Goal: Transaction & Acquisition: Book appointment/travel/reservation

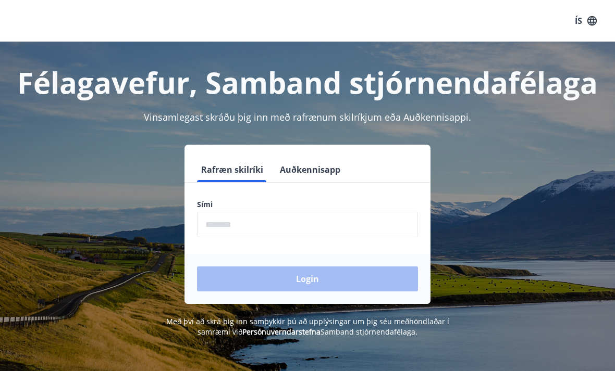
click at [243, 230] on input "phone" at bounding box center [307, 225] width 221 height 26
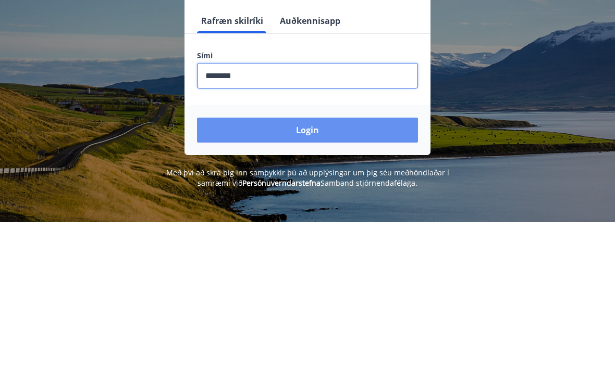
type input "********"
click at [314, 267] on button "Login" at bounding box center [307, 279] width 221 height 25
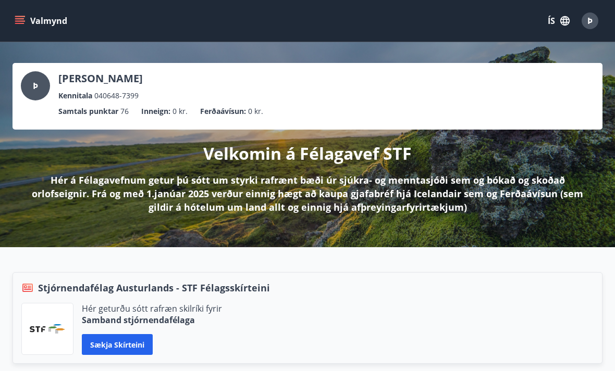
click at [21, 17] on icon "menu" at bounding box center [20, 16] width 11 height 1
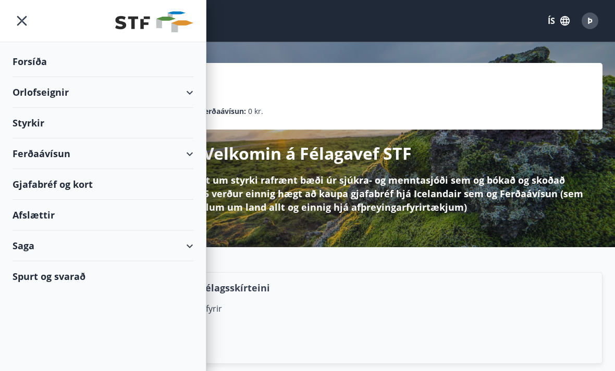
click at [40, 97] on div "Orlofseignir" at bounding box center [103, 92] width 181 height 31
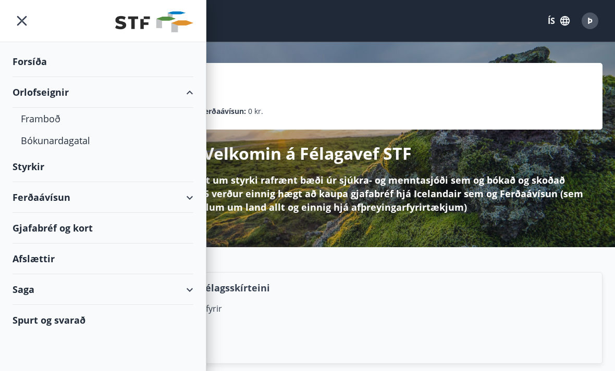
click at [37, 120] on div "Framboð" at bounding box center [103, 119] width 164 height 22
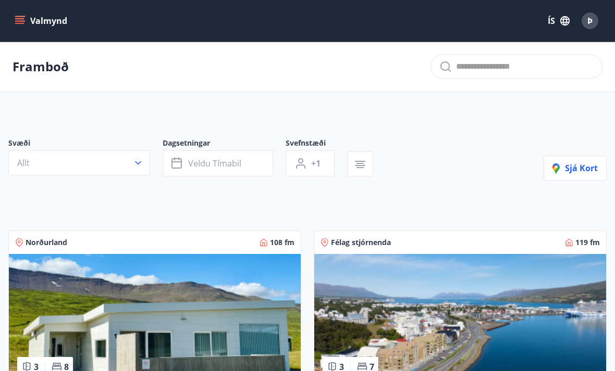
click at [139, 166] on icon "button" at bounding box center [138, 163] width 10 height 10
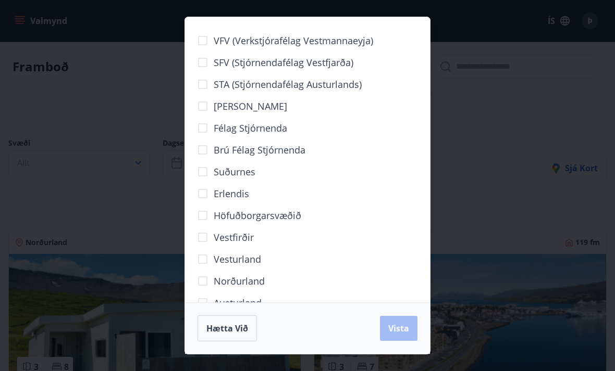
click at [273, 216] on span "Höfuðborgarsvæðið" at bounding box center [258, 216] width 88 height 14
click at [401, 328] on span "Vista" at bounding box center [398, 328] width 21 height 11
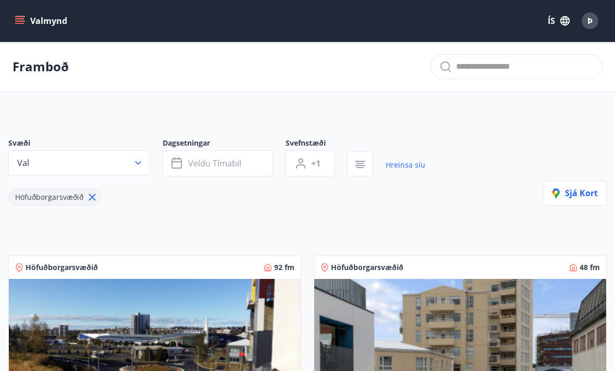
click at [198, 165] on span "Veldu tímabil" at bounding box center [214, 163] width 53 height 11
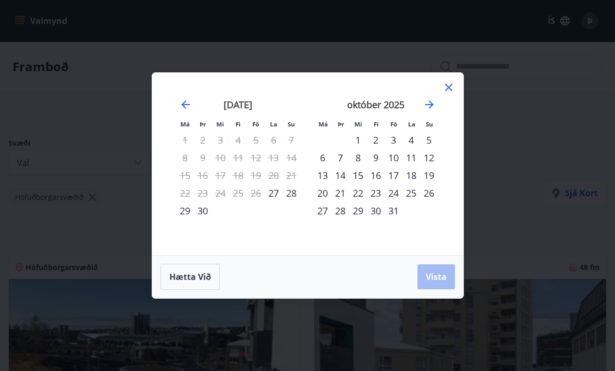
click at [198, 218] on div "30" at bounding box center [203, 211] width 18 height 18
click at [387, 142] on div "3" at bounding box center [393, 140] width 18 height 18
click at [433, 283] on button "Vista" at bounding box center [436, 277] width 38 height 25
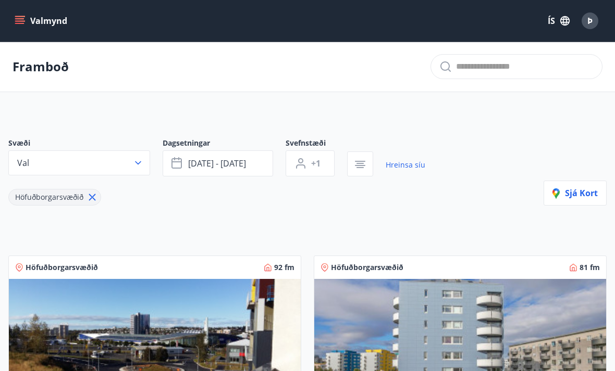
click at [237, 165] on span "sep 30 - okt 03" at bounding box center [217, 163] width 58 height 11
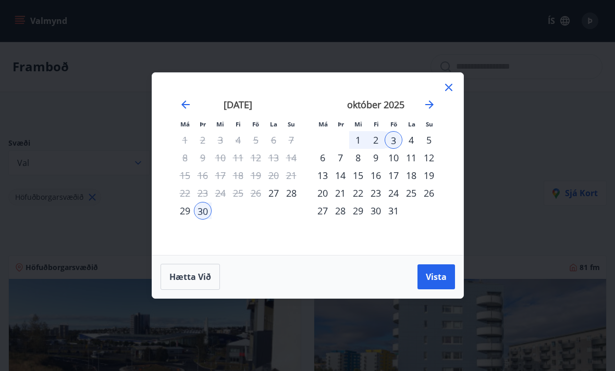
click at [373, 139] on div "2" at bounding box center [376, 140] width 18 height 18
click at [204, 215] on div "30" at bounding box center [203, 211] width 18 height 18
click at [392, 139] on div "3" at bounding box center [393, 140] width 18 height 18
click at [439, 277] on span "Vista" at bounding box center [436, 276] width 21 height 11
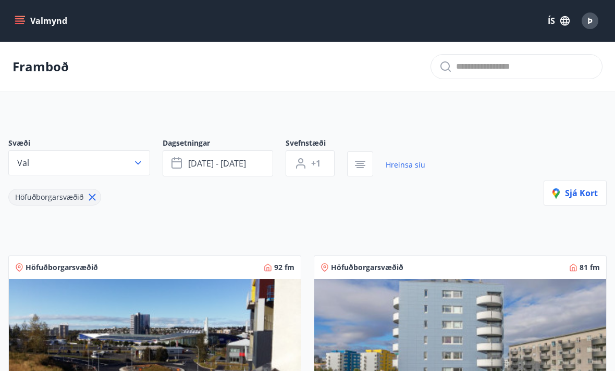
click at [141, 164] on icon "button" at bounding box center [138, 163] width 10 height 10
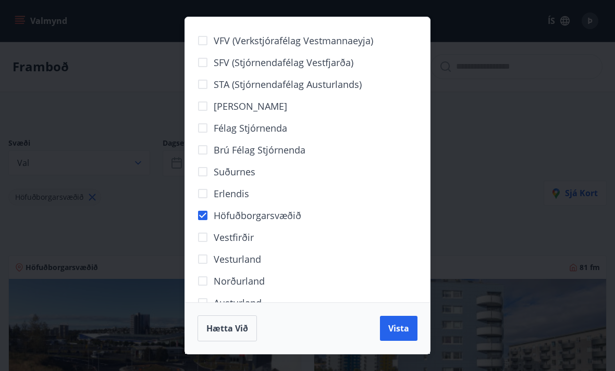
click at [396, 333] on span "Vista" at bounding box center [398, 328] width 21 height 11
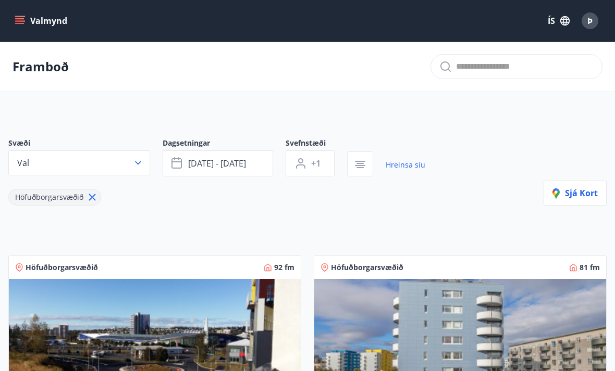
click at [202, 169] on button "sep 30 - okt 03" at bounding box center [218, 164] width 110 height 26
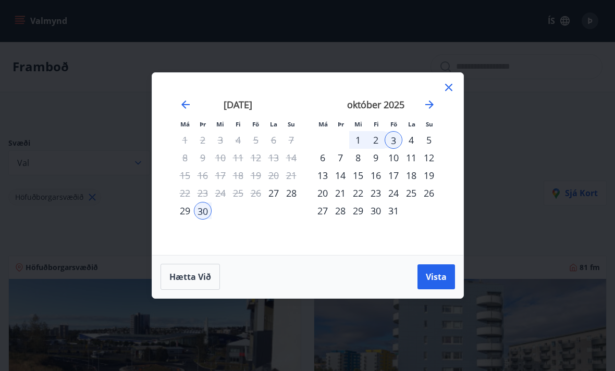
click at [428, 277] on span "Vista" at bounding box center [436, 276] width 21 height 11
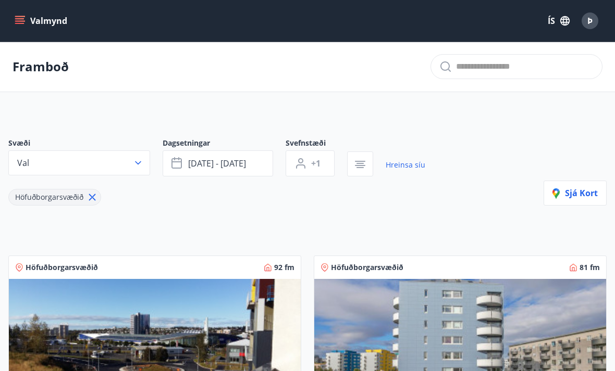
click at [20, 12] on button "Valmynd" at bounding box center [42, 20] width 59 height 19
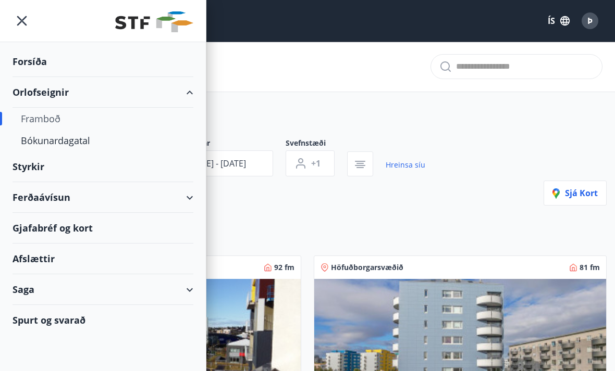
click at [39, 145] on div "Bókunardagatal" at bounding box center [103, 141] width 164 height 22
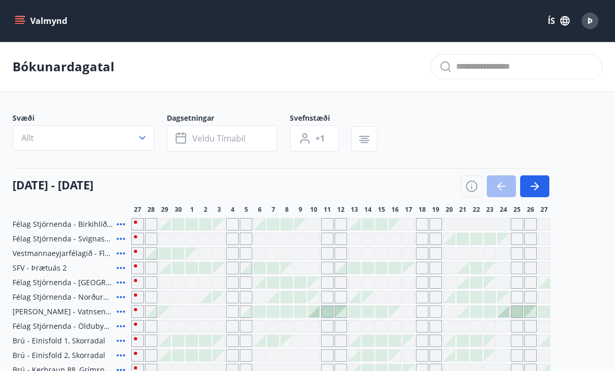
click at [145, 143] on icon "button" at bounding box center [142, 138] width 10 height 10
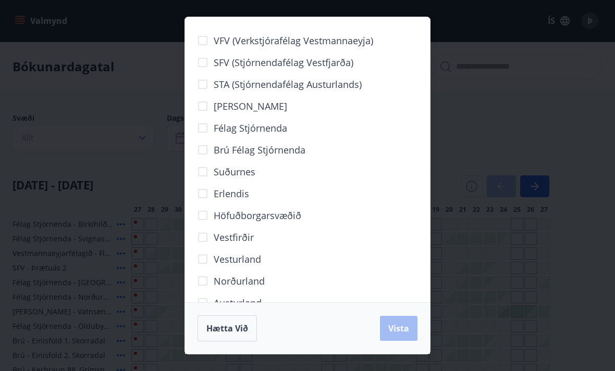
click at [265, 220] on span "Höfuðborgarsvæðið" at bounding box center [258, 216] width 88 height 14
click at [395, 329] on span "Vista" at bounding box center [398, 328] width 21 height 11
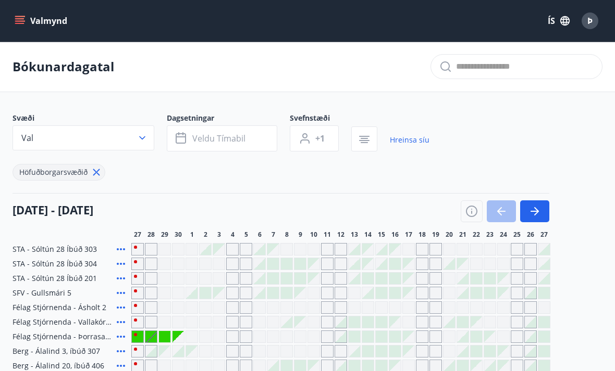
click at [227, 136] on span "Veldu tímabil" at bounding box center [218, 138] width 53 height 11
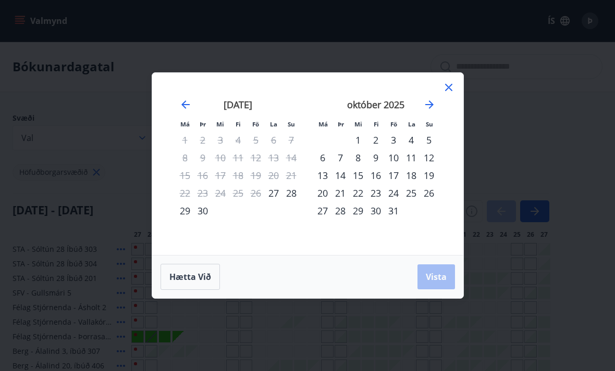
click at [201, 215] on div "30" at bounding box center [203, 211] width 18 height 18
click at [396, 144] on div "3" at bounding box center [393, 140] width 18 height 18
click at [437, 284] on button "Vista" at bounding box center [436, 277] width 38 height 25
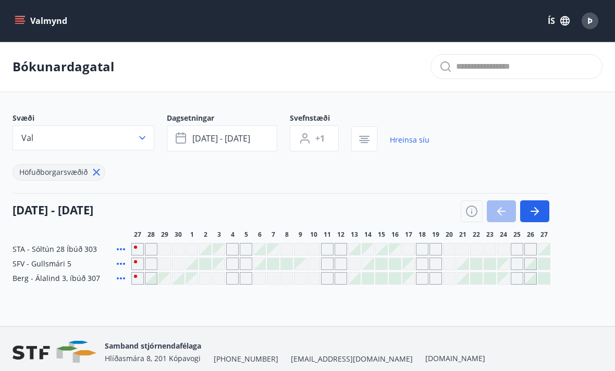
scroll to position [9, 0]
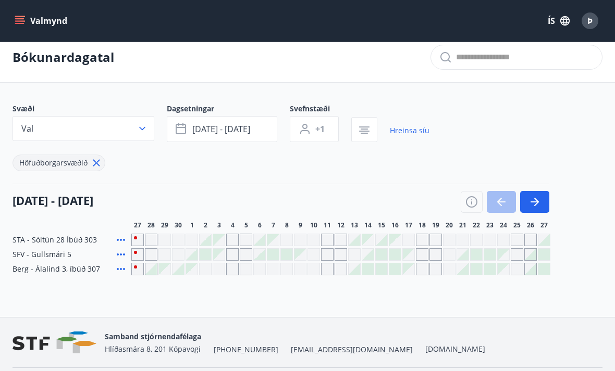
click at [176, 241] on div "Gráir dagar eru ekki bókanlegir" at bounding box center [178, 240] width 13 height 13
click at [150, 244] on div "Gráir dagar eru ekki bókanlegir" at bounding box center [151, 240] width 13 height 13
click at [135, 242] on div "Gráir dagar eru ekki bókanlegir" at bounding box center [137, 240] width 13 height 13
click at [122, 241] on icon at bounding box center [121, 240] width 13 height 13
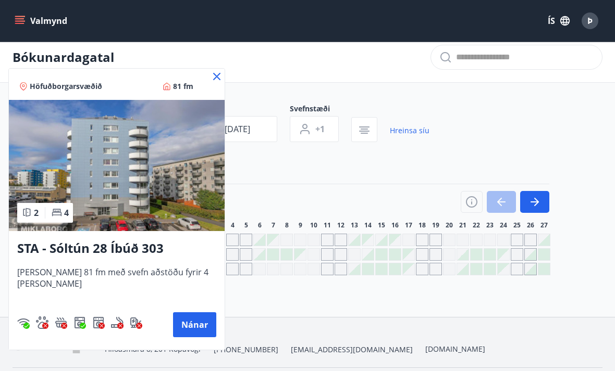
click at [210, 79] on icon at bounding box center [216, 76] width 13 height 13
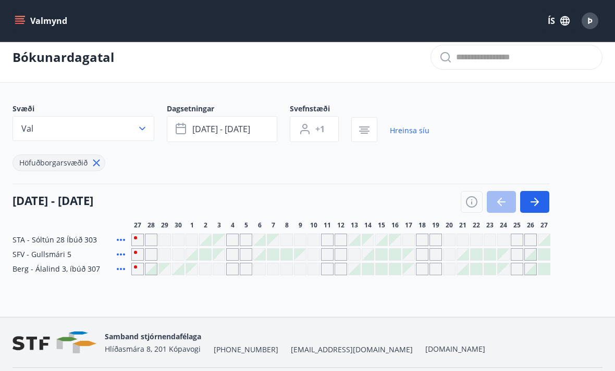
click at [536, 200] on icon "button" at bounding box center [536, 202] width 5 height 8
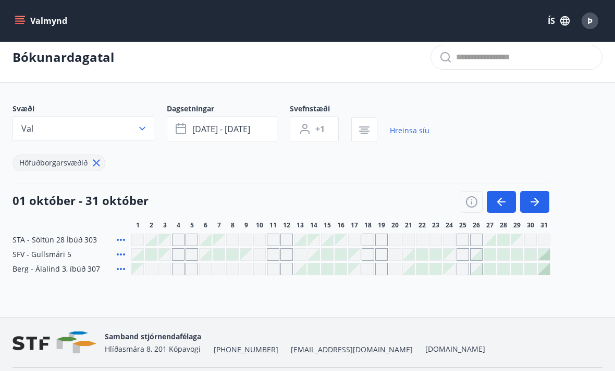
click at [530, 199] on icon "button" at bounding box center [534, 202] width 13 height 13
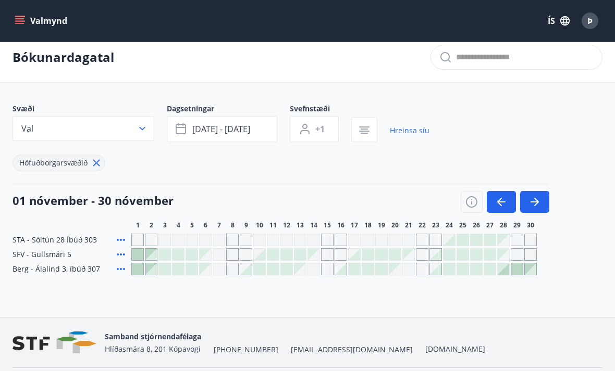
click at [233, 241] on div "Gráir dagar eru ekki bókanlegir" at bounding box center [232, 240] width 13 height 13
click at [247, 244] on div "Gráir dagar eru ekki bókanlegir" at bounding box center [246, 240] width 13 height 13
click at [134, 257] on div at bounding box center [137, 254] width 11 height 11
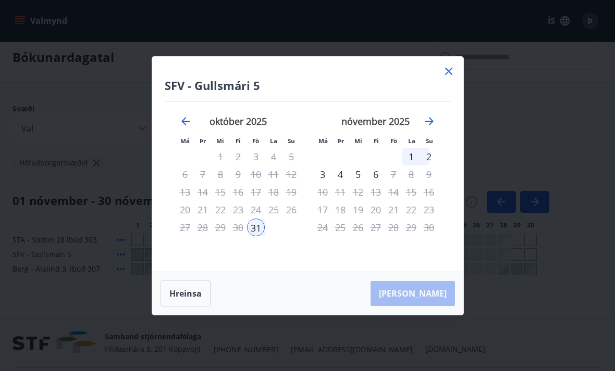
click at [450, 78] on icon at bounding box center [448, 71] width 13 height 13
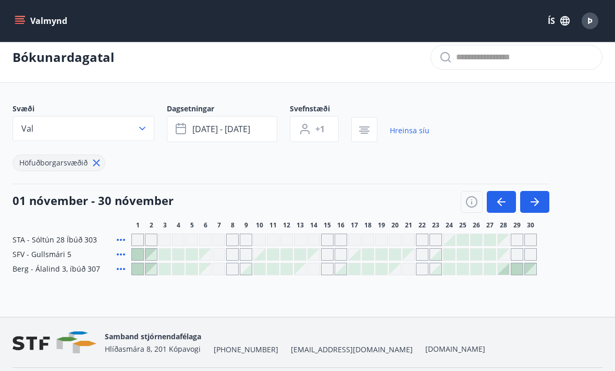
click at [138, 245] on div "Gráir dagar eru ekki bókanlegir" at bounding box center [137, 240] width 13 height 13
click at [137, 258] on div at bounding box center [137, 254] width 11 height 11
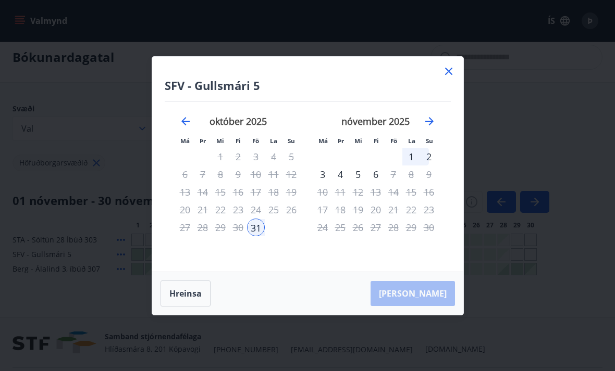
click at [450, 78] on icon at bounding box center [448, 71] width 13 height 13
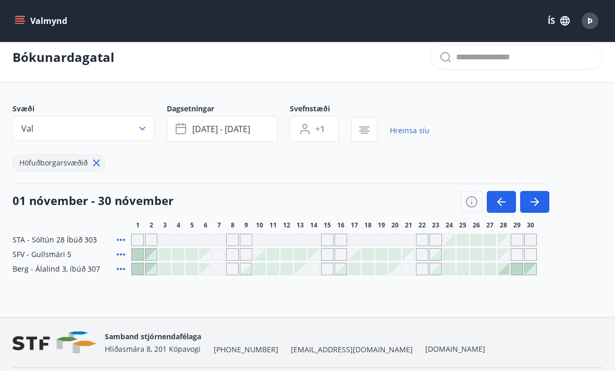
click at [136, 245] on div "Gráir dagar eru ekki bókanlegir" at bounding box center [137, 240] width 13 height 13
click at [138, 256] on div at bounding box center [137, 254] width 11 height 11
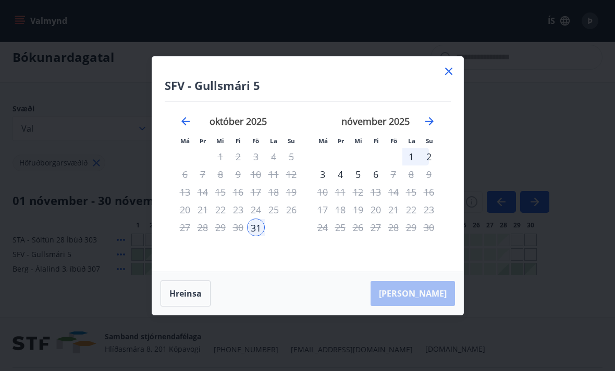
click at [446, 78] on icon at bounding box center [448, 71] width 13 height 13
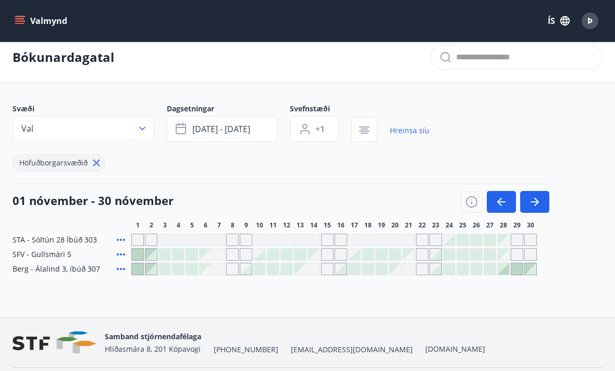
click at [489, 201] on button "button" at bounding box center [501, 202] width 29 height 22
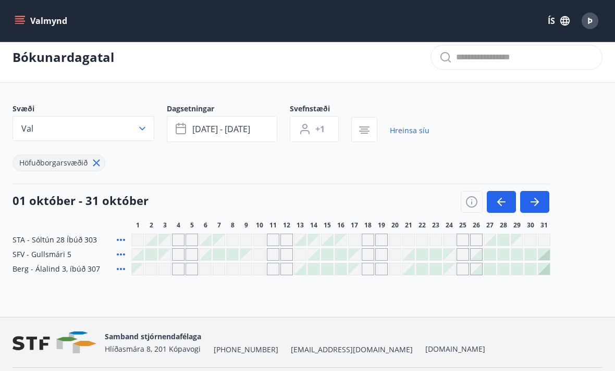
click at [178, 259] on div "Gráir dagar eru ekki bókanlegir" at bounding box center [178, 254] width 13 height 13
click at [151, 260] on div at bounding box center [151, 254] width 13 height 13
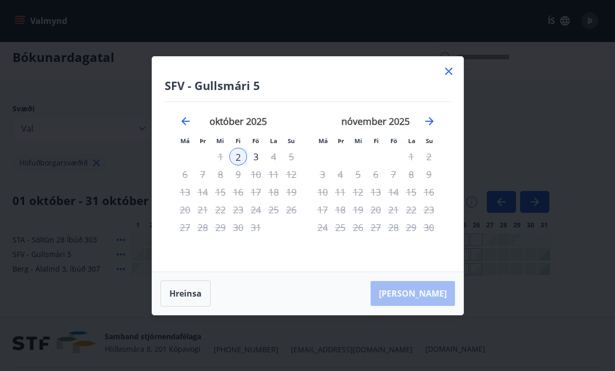
click at [220, 166] on div "1" at bounding box center [221, 157] width 18 height 18
click at [260, 166] on div "3" at bounding box center [256, 157] width 18 height 18
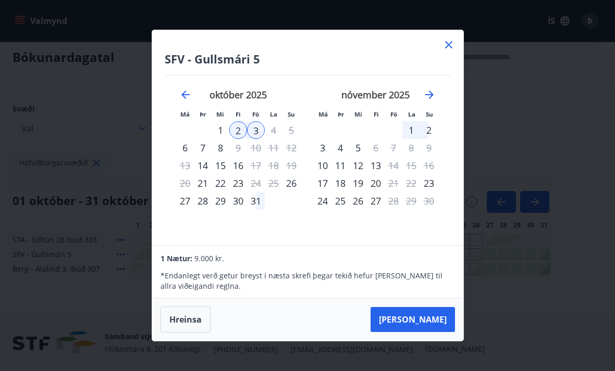
click at [217, 139] on div "1" at bounding box center [221, 130] width 18 height 18
click at [186, 101] on icon "Move backward to switch to the previous month." at bounding box center [185, 95] width 13 height 13
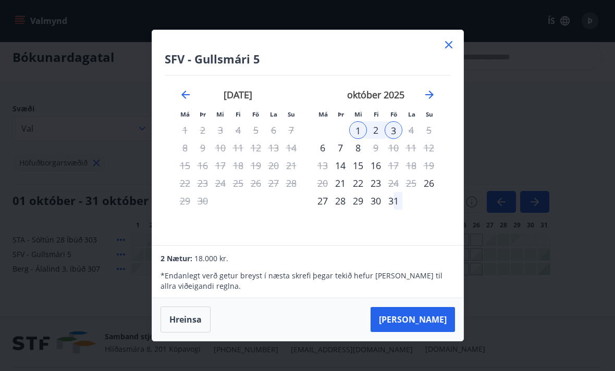
click at [184, 329] on button "Hreinsa" at bounding box center [185, 320] width 50 height 26
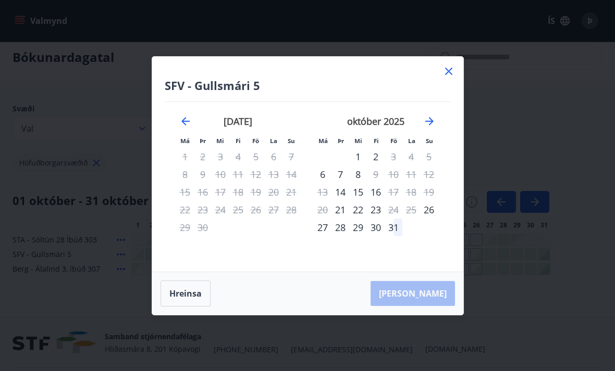
click at [445, 75] on icon at bounding box center [448, 71] width 7 height 7
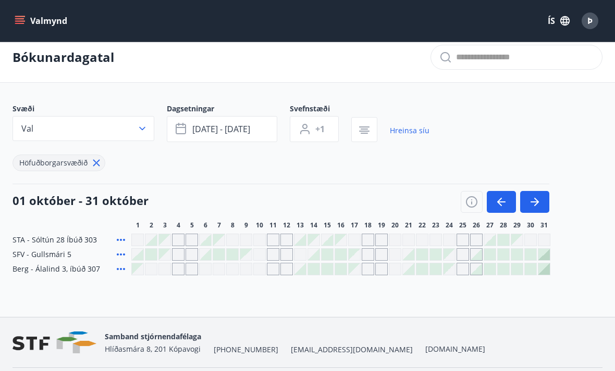
click at [143, 270] on div "Gráir dagar eru ekki bókanlegir" at bounding box center [137, 269] width 13 height 13
click at [156, 272] on div "Gráir dagar eru ekki bókanlegir" at bounding box center [151, 269] width 13 height 13
click at [177, 274] on div "Gráir dagar eru ekki bókanlegir" at bounding box center [178, 269] width 13 height 13
click at [181, 271] on div "Gráir dagar eru ekki bókanlegir" at bounding box center [178, 269] width 13 height 13
click at [179, 275] on div "Gráir dagar eru ekki bókanlegir" at bounding box center [178, 269] width 13 height 13
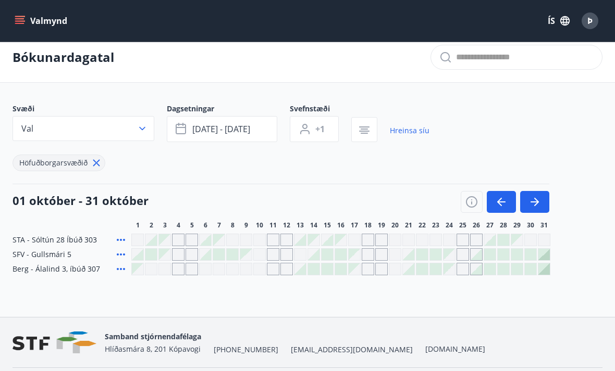
click at [163, 296] on div "Bókunardagatal Svæði Val Dagsetningar sep 30 - okt 03 Svefnstæði +1 Hreinsa síu…" at bounding box center [307, 174] width 615 height 285
click at [151, 254] on div at bounding box center [150, 254] width 11 height 11
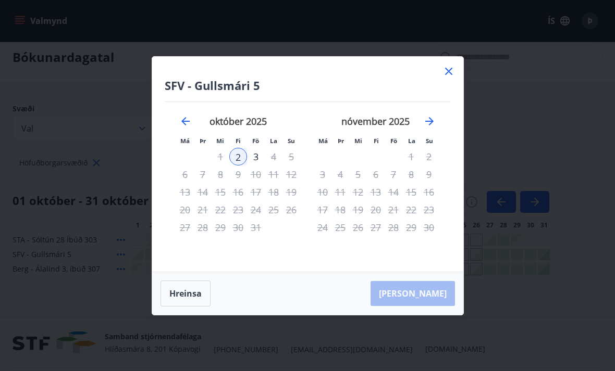
click at [447, 78] on icon at bounding box center [448, 71] width 13 height 13
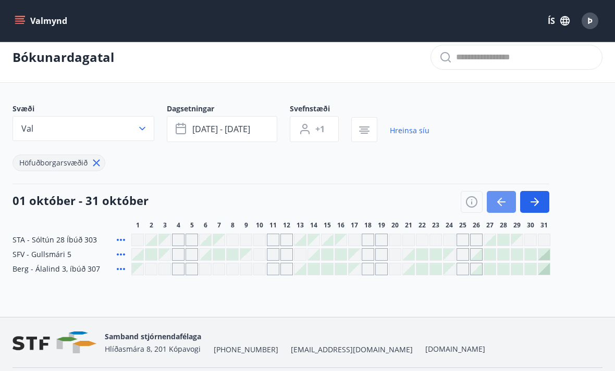
click at [494, 209] on button "button" at bounding box center [501, 202] width 29 height 22
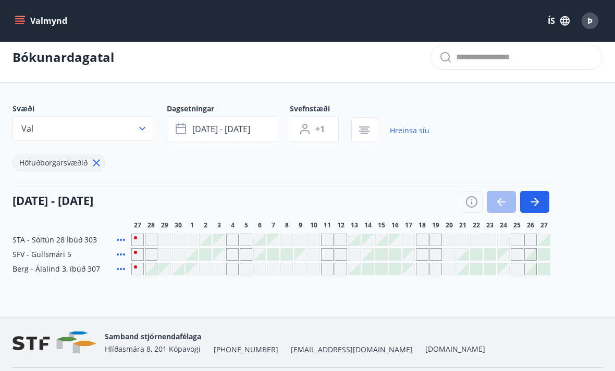
click at [150, 275] on div at bounding box center [151, 269] width 13 height 13
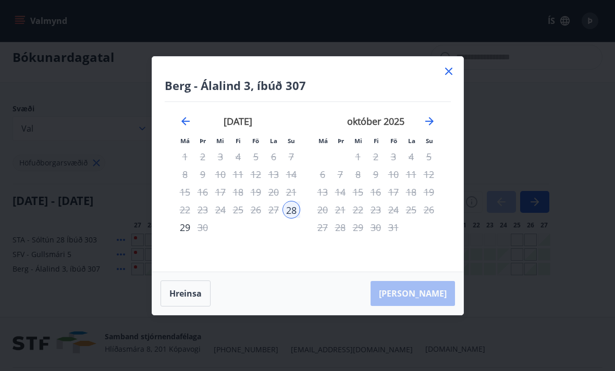
click at [454, 78] on icon at bounding box center [448, 71] width 13 height 13
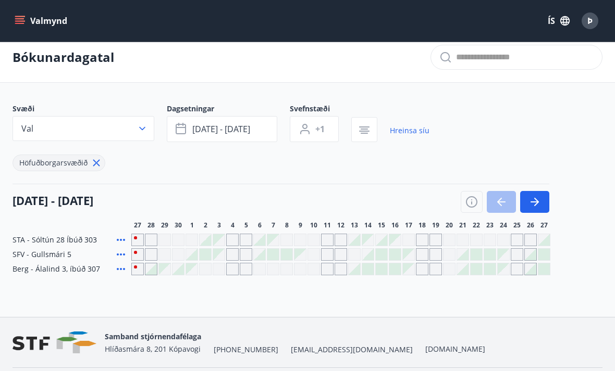
click at [218, 238] on div "Gráir dagar eru ekki bókanlegir" at bounding box center [218, 239] width 11 height 11
click at [208, 244] on div at bounding box center [205, 239] width 11 height 11
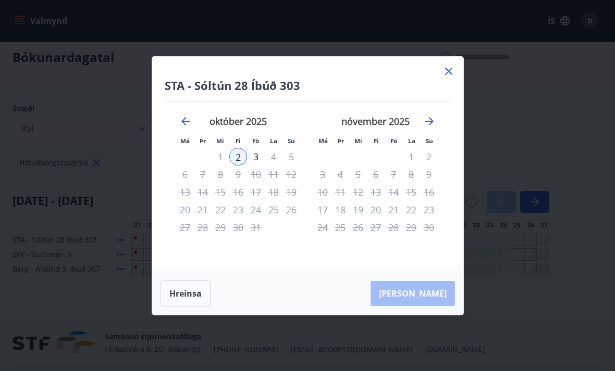
click at [457, 81] on div "STA - Sóltún 28 Íbúð 303 Má Þr Mi Fi Fö La Su Má Þr Mi Fi Fö La Su september 20…" at bounding box center [307, 164] width 311 height 215
click at [449, 78] on icon at bounding box center [448, 71] width 13 height 13
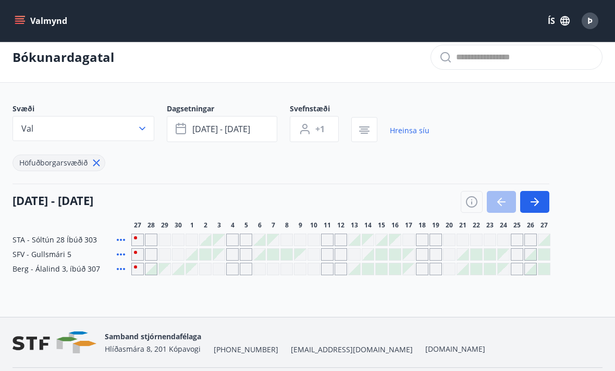
click at [190, 259] on div at bounding box center [191, 254] width 11 height 11
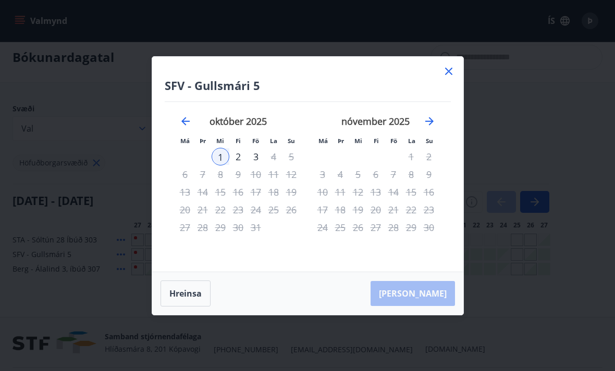
click at [445, 78] on icon at bounding box center [448, 71] width 13 height 13
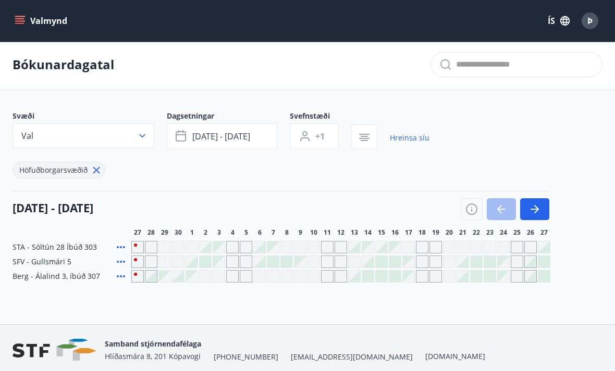
scroll to position [0, 0]
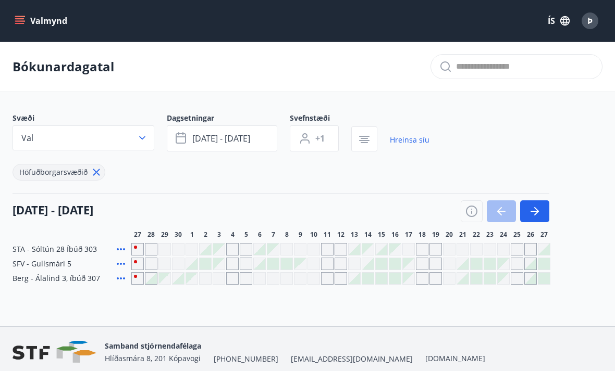
click at [145, 145] on button "Val" at bounding box center [84, 138] width 142 height 25
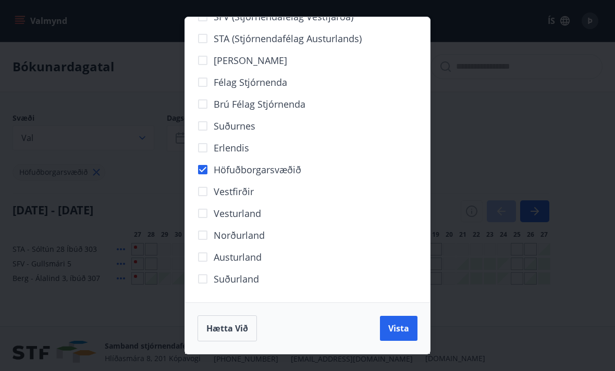
scroll to position [46, 0]
click at [230, 335] on button "Hætta við" at bounding box center [226, 329] width 59 height 26
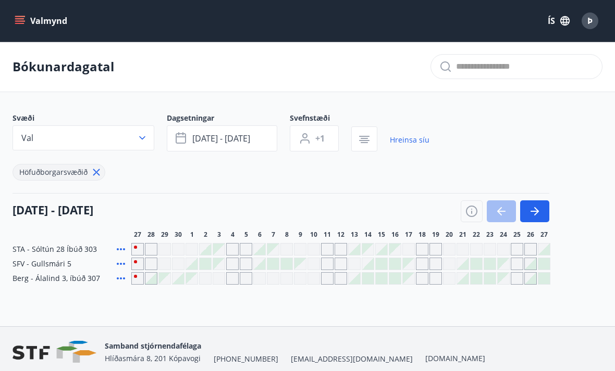
click at [238, 145] on button "sep 30 - okt 03" at bounding box center [222, 139] width 110 height 26
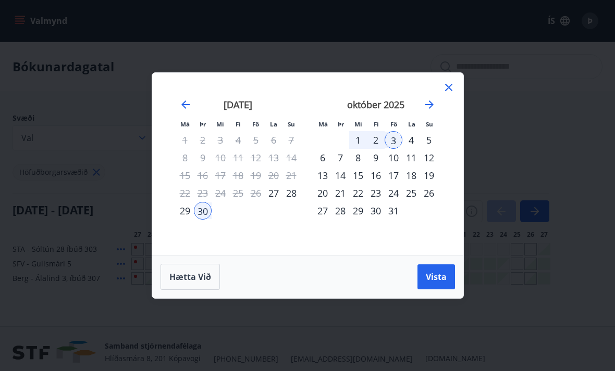
click at [428, 96] on div "október 2025" at bounding box center [376, 108] width 124 height 46
click at [433, 103] on icon "Move forward to switch to the next month." at bounding box center [429, 104] width 13 height 13
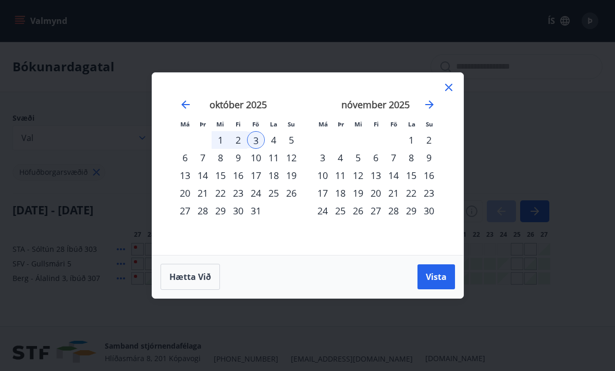
click at [442, 86] on icon at bounding box center [448, 87] width 13 height 13
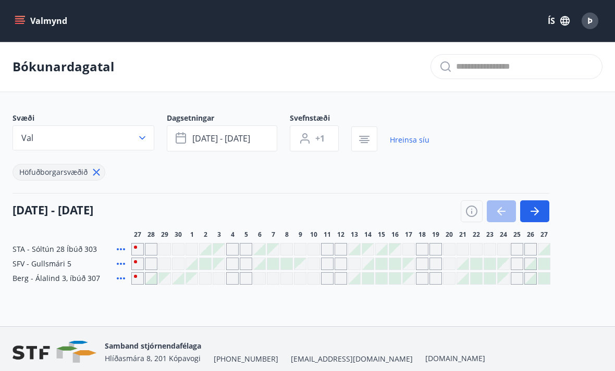
click at [532, 218] on button "button" at bounding box center [534, 212] width 29 height 22
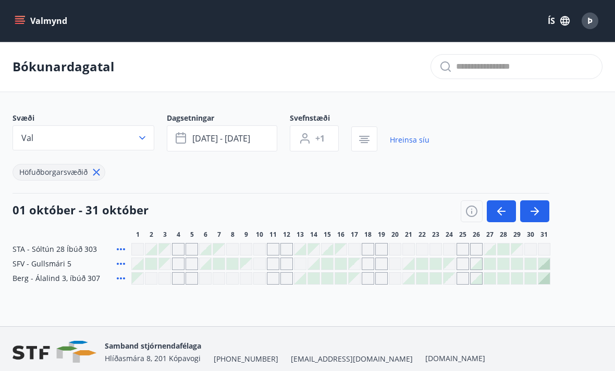
click at [539, 217] on icon "button" at bounding box center [534, 211] width 13 height 13
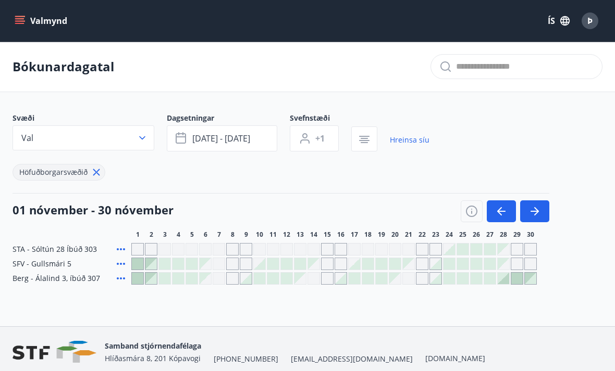
click at [234, 136] on span "sep 30 - okt 03" at bounding box center [221, 138] width 58 height 11
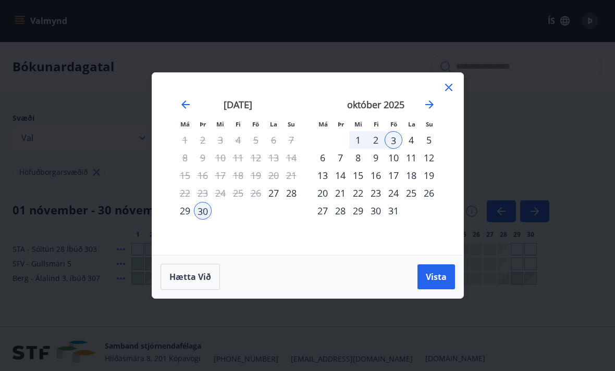
click at [446, 86] on icon at bounding box center [448, 87] width 13 height 13
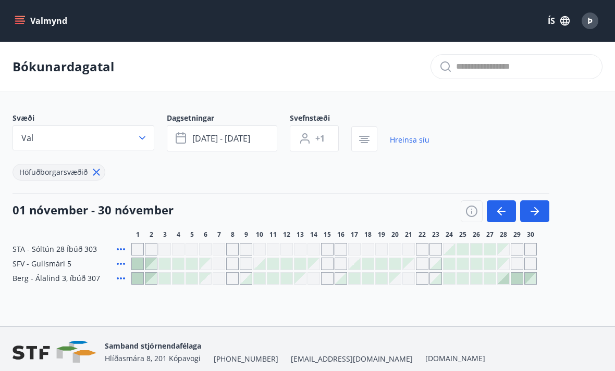
click at [496, 211] on icon "button" at bounding box center [501, 211] width 13 height 13
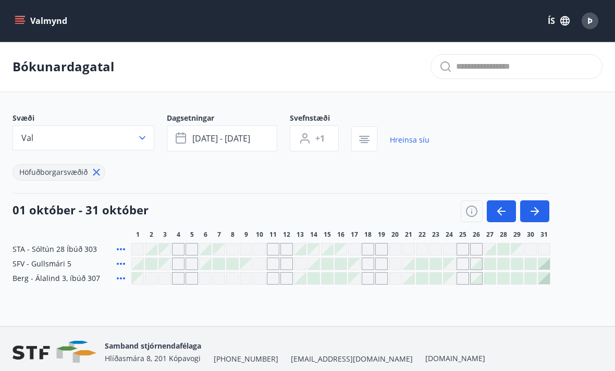
click at [225, 141] on span "sep 30 - okt 03" at bounding box center [221, 138] width 58 height 11
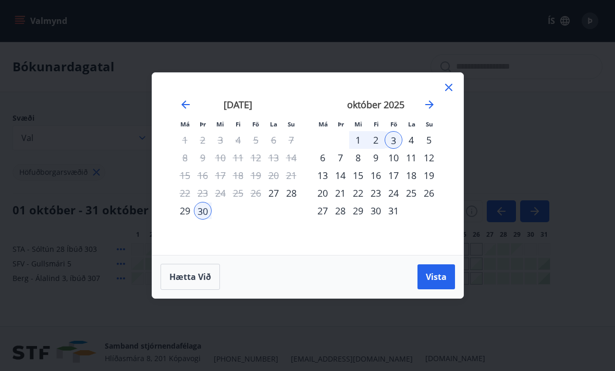
click at [189, 287] on button "Hætta við" at bounding box center [189, 277] width 59 height 26
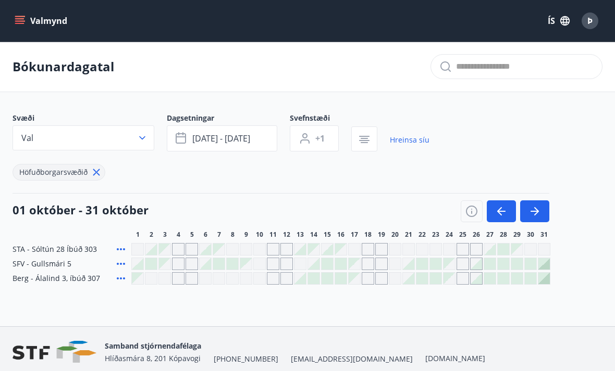
click at [244, 140] on span "sep 30 - okt 03" at bounding box center [221, 138] width 58 height 11
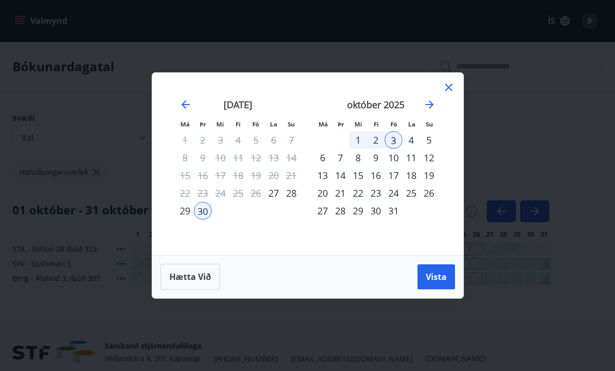
click at [420, 106] on div "október 2025" at bounding box center [376, 108] width 124 height 46
click at [318, 215] on div "27" at bounding box center [323, 211] width 18 height 18
click at [426, 196] on div "26" at bounding box center [429, 193] width 18 height 18
click at [389, 216] on div "31" at bounding box center [393, 211] width 18 height 18
click at [431, 275] on span "Vista" at bounding box center [436, 276] width 21 height 11
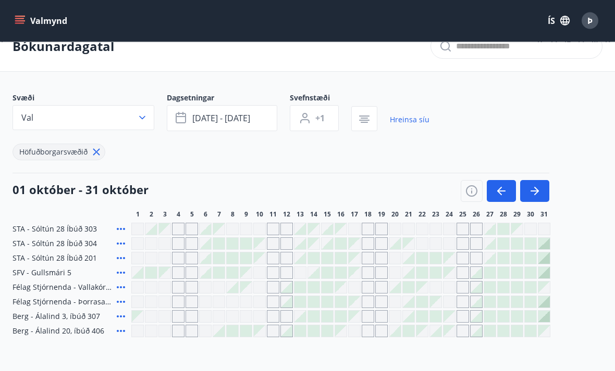
scroll to position [21, 0]
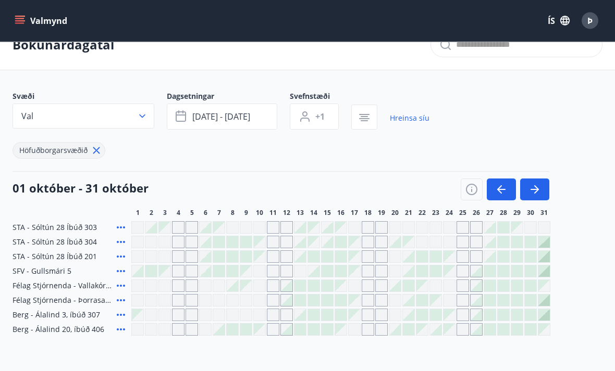
click at [534, 192] on icon "button" at bounding box center [534, 190] width 13 height 13
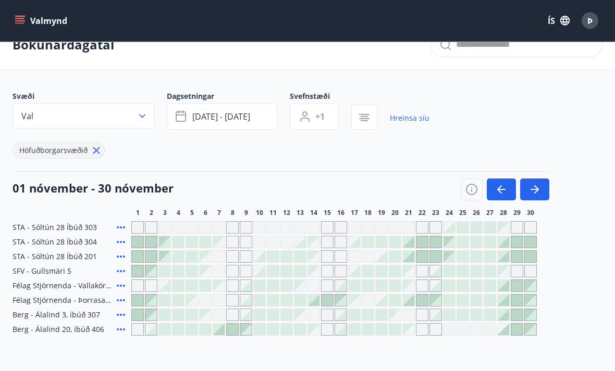
scroll to position [22, 0]
click at [501, 185] on icon "button" at bounding box center [501, 189] width 13 height 13
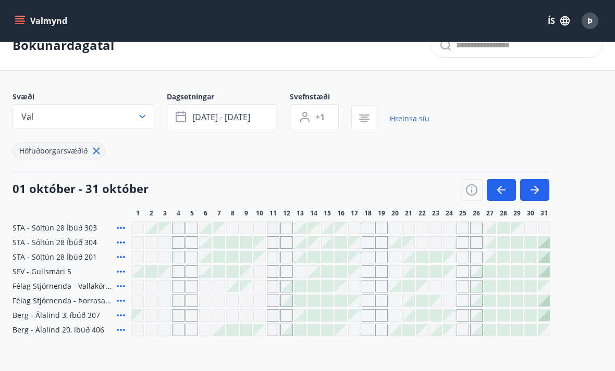
scroll to position [21, 0]
click at [546, 195] on button "button" at bounding box center [534, 191] width 29 height 22
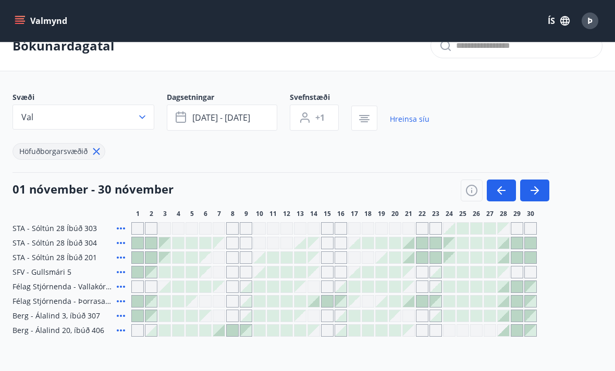
click at [496, 188] on icon "button" at bounding box center [501, 190] width 13 height 13
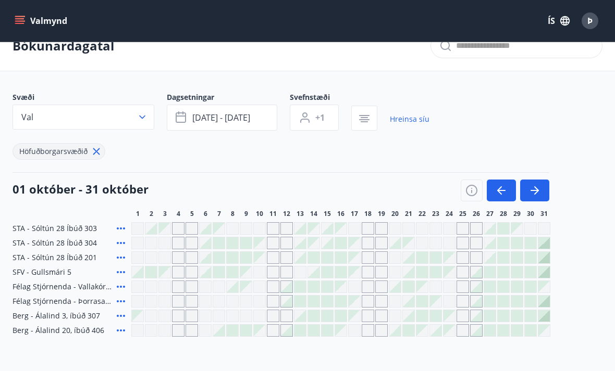
click at [239, 120] on span "okt 26 - okt 31" at bounding box center [221, 117] width 58 height 11
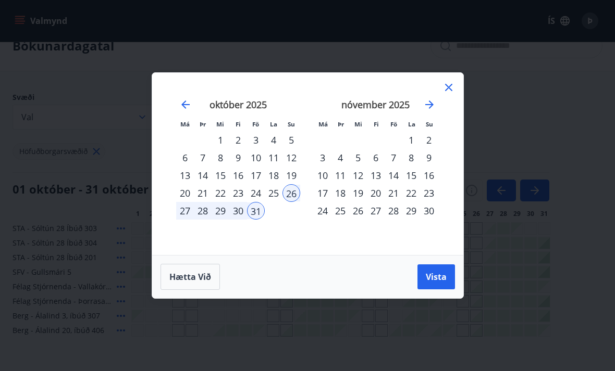
click at [181, 220] on div "27" at bounding box center [185, 211] width 18 height 18
click at [413, 149] on div "1" at bounding box center [411, 140] width 18 height 18
click at [427, 283] on span "Vista" at bounding box center [436, 276] width 21 height 11
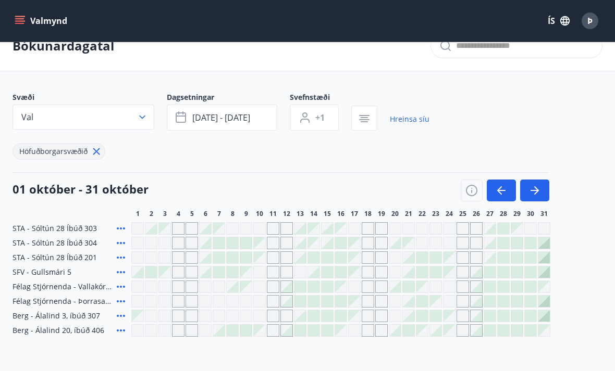
click at [240, 118] on span "okt 27 - nóv 01" at bounding box center [221, 117] width 58 height 11
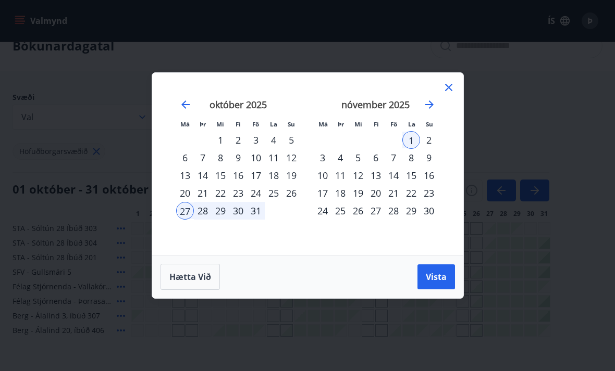
click at [436, 290] on button "Vista" at bounding box center [436, 277] width 38 height 25
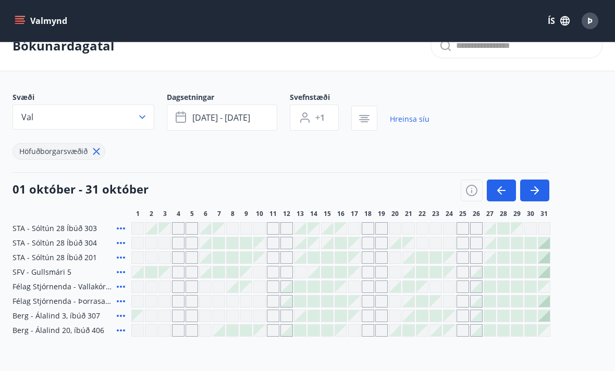
click at [437, 297] on div "Gráir dagar eru ekki bókanlegir" at bounding box center [435, 301] width 11 height 11
click at [119, 257] on icon at bounding box center [121, 258] width 13 height 13
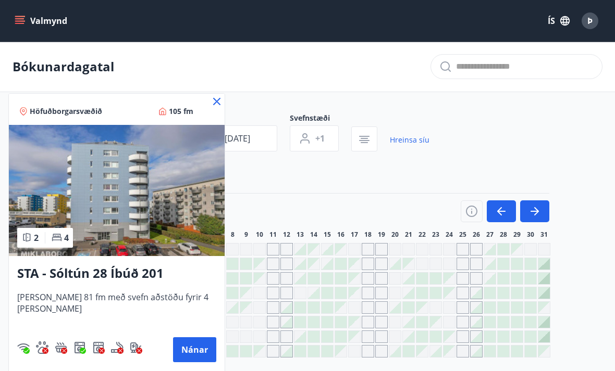
click at [210, 104] on icon at bounding box center [216, 101] width 13 height 13
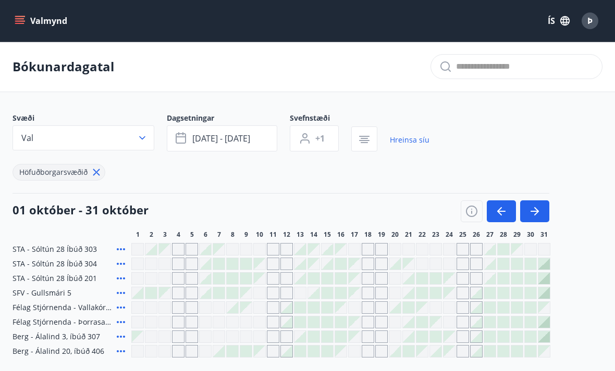
click at [111, 261] on div "STA - Sóltún 28 Íbúð 304" at bounding box center [70, 264] width 115 height 13
click at [122, 266] on icon at bounding box center [121, 264] width 13 height 13
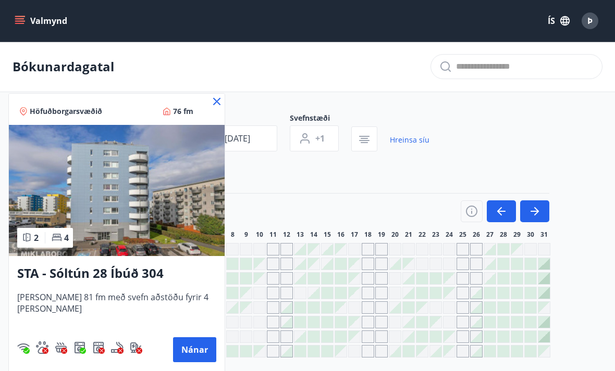
click at [210, 98] on icon at bounding box center [216, 101] width 13 height 13
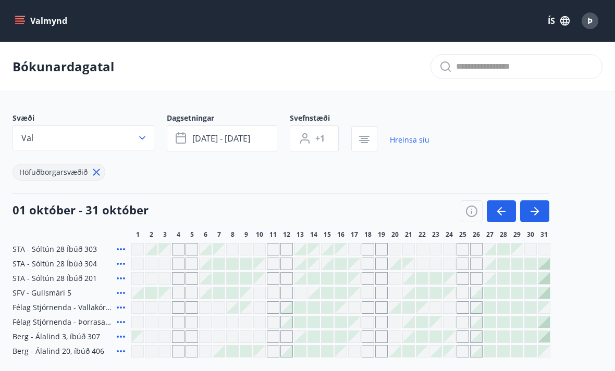
click at [489, 277] on div at bounding box center [489, 278] width 11 height 11
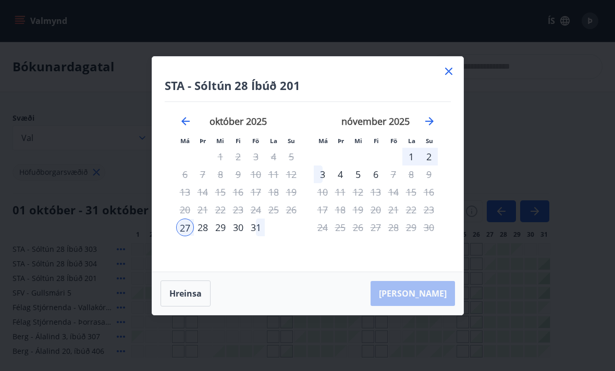
click at [183, 230] on div "27" at bounding box center [185, 228] width 18 height 18
click at [407, 155] on div "1" at bounding box center [411, 157] width 18 height 18
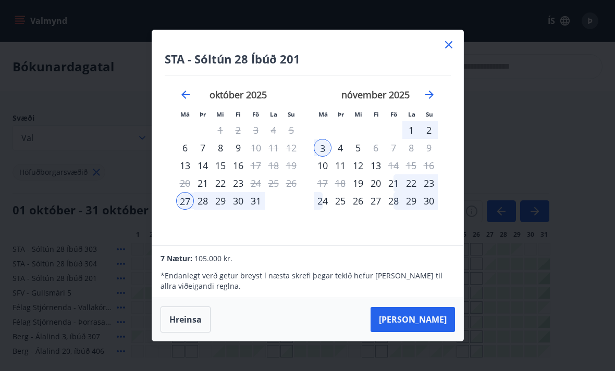
click at [426, 130] on div "2" at bounding box center [429, 130] width 18 height 18
click at [182, 203] on div "27" at bounding box center [185, 201] width 18 height 18
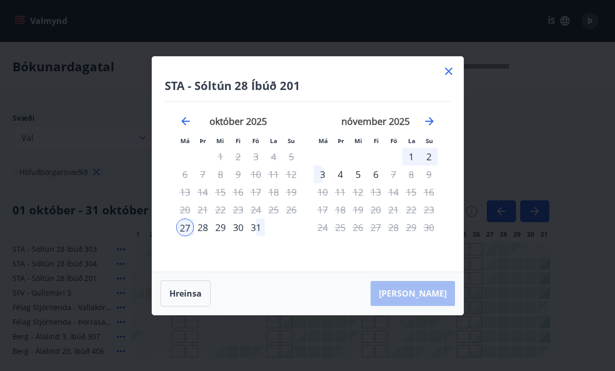
click at [407, 157] on div "1" at bounding box center [411, 157] width 18 height 18
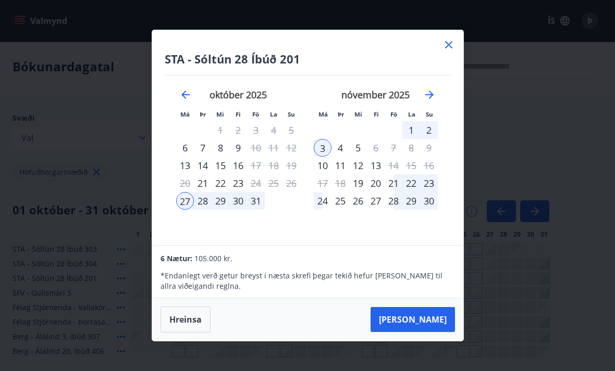
click at [444, 48] on icon at bounding box center [448, 45] width 13 height 13
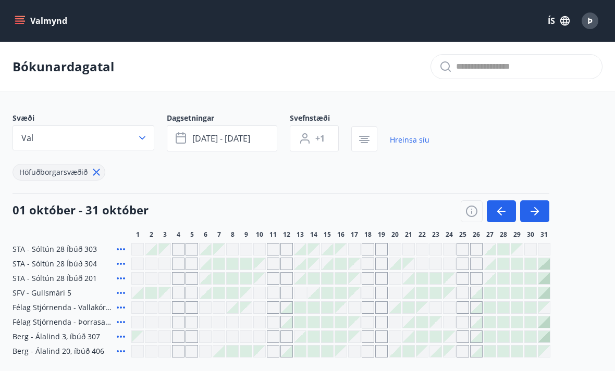
click at [495, 263] on div at bounding box center [489, 264] width 13 height 13
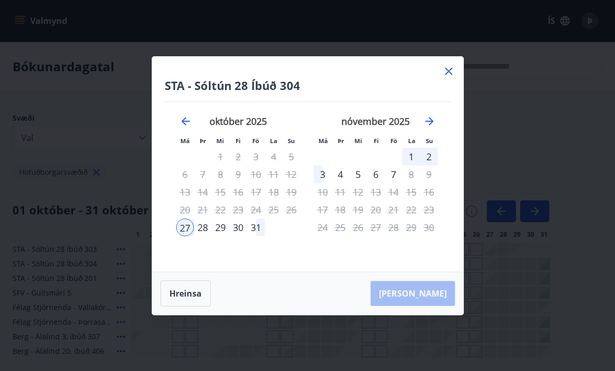
click at [407, 153] on div "1" at bounding box center [411, 157] width 18 height 18
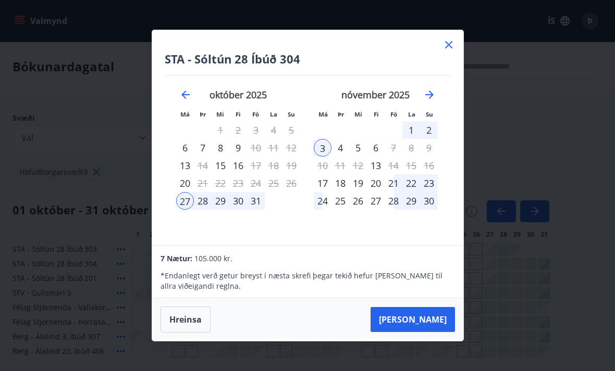
click at [408, 132] on div "1" at bounding box center [411, 130] width 18 height 18
click at [193, 315] on button "Hreinsa" at bounding box center [185, 320] width 50 height 26
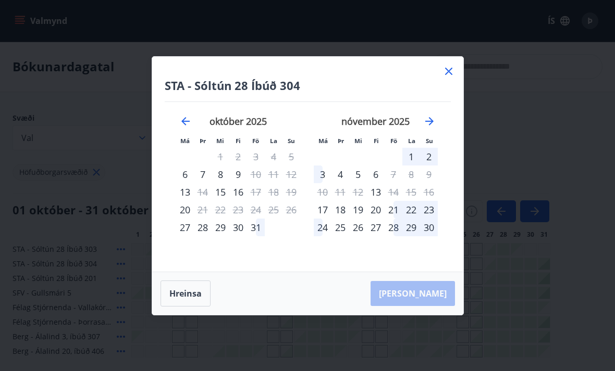
click at [188, 225] on div "27" at bounding box center [185, 228] width 18 height 18
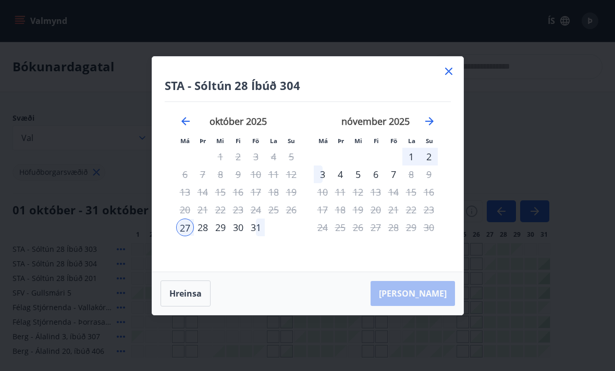
click at [407, 152] on div "1" at bounding box center [411, 157] width 18 height 18
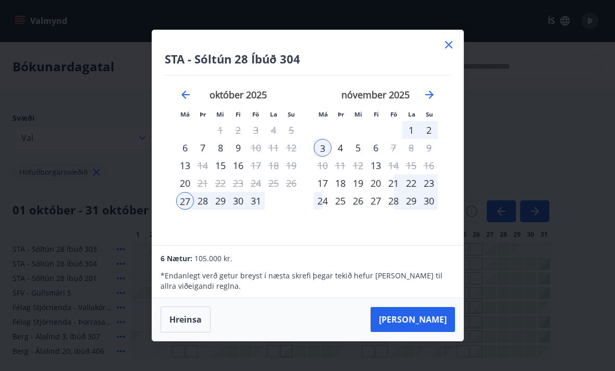
click at [191, 321] on button "Hreinsa" at bounding box center [185, 320] width 50 height 26
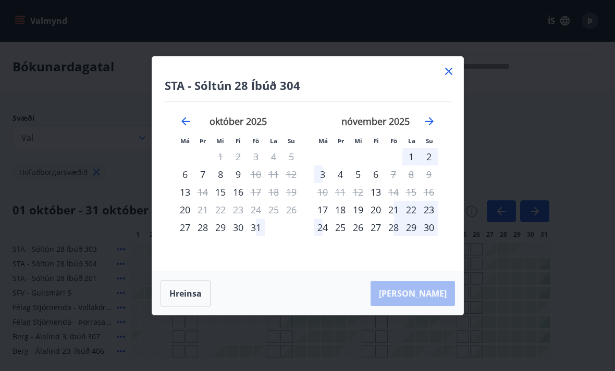
click at [444, 71] on icon at bounding box center [448, 71] width 13 height 13
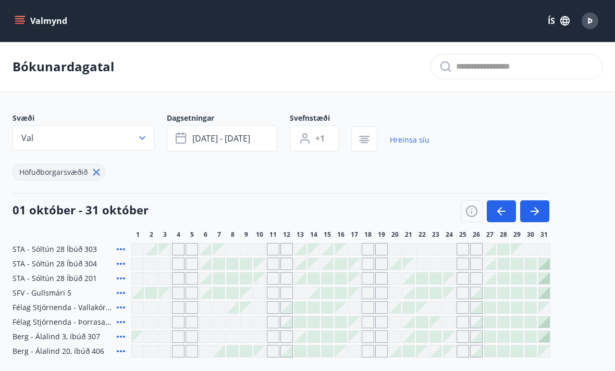
click at [126, 265] on icon at bounding box center [121, 264] width 13 height 13
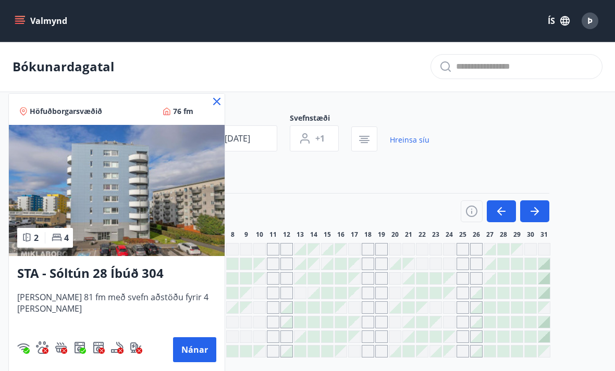
click at [252, 168] on div at bounding box center [307, 185] width 615 height 371
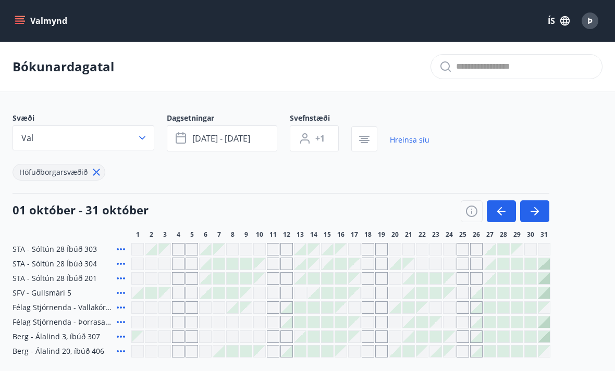
click at [125, 263] on icon at bounding box center [121, 264] width 13 height 13
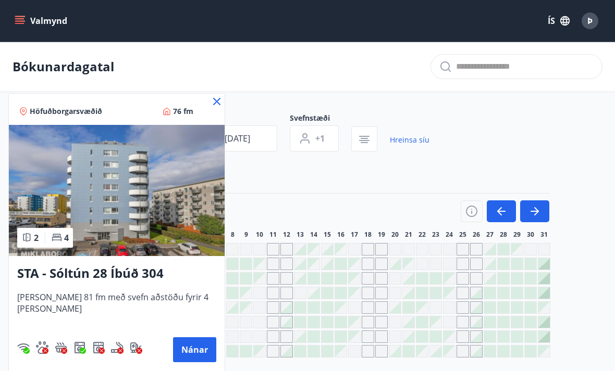
click at [185, 347] on button "Nánar" at bounding box center [194, 350] width 43 height 25
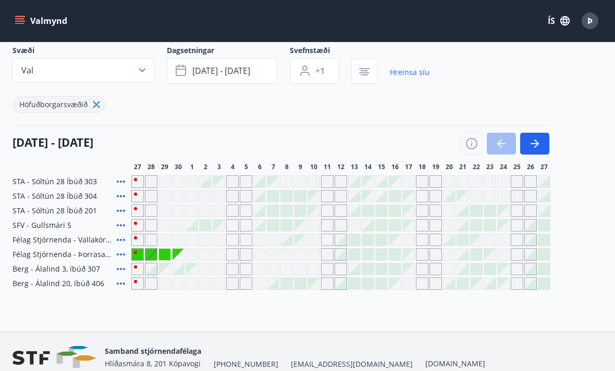
scroll to position [82, 0]
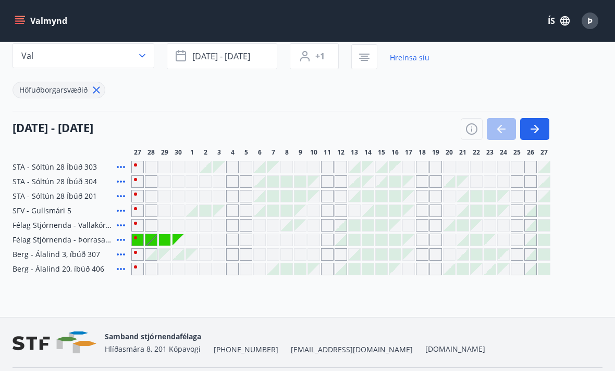
click at [161, 240] on div "Gráir dagar eru ekki bókanlegir" at bounding box center [164, 239] width 11 height 11
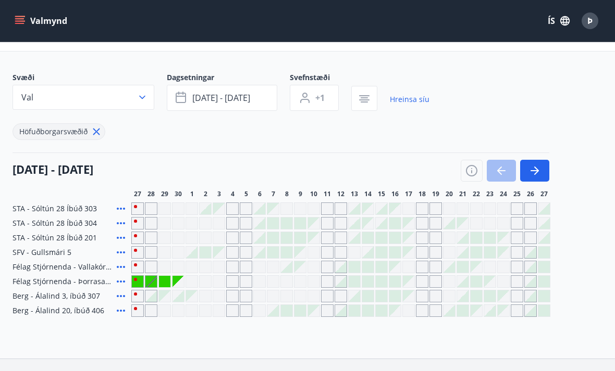
scroll to position [39, 0]
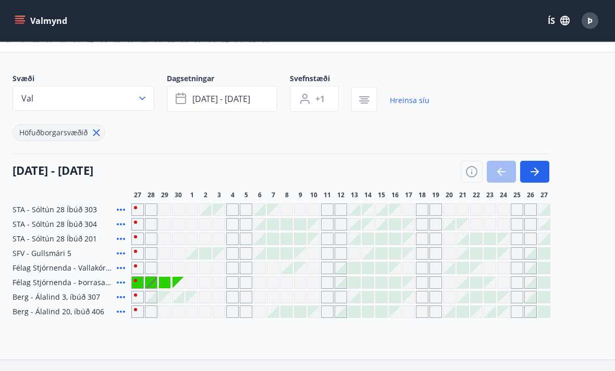
click at [162, 285] on div "Gráir dagar eru ekki bókanlegir" at bounding box center [164, 283] width 11 height 11
click at [170, 279] on div "Gráir dagar eru ekki bókanlegir" at bounding box center [164, 283] width 11 height 11
click at [178, 281] on div "Gráir dagar eru ekki bókanlegir" at bounding box center [177, 283] width 11 height 11
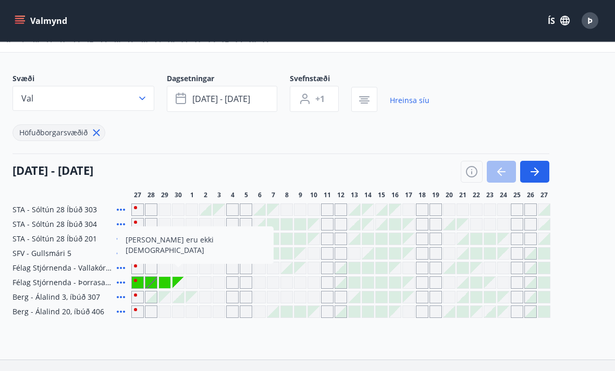
scroll to position [40, 0]
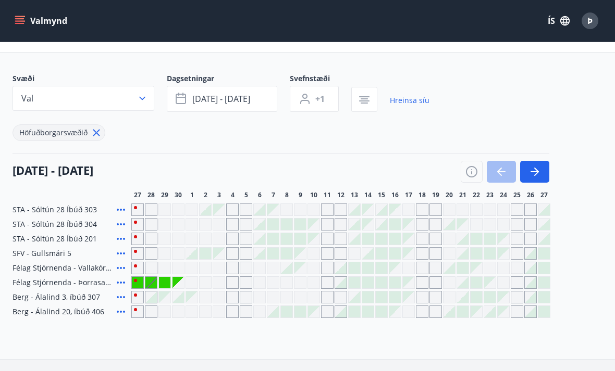
click at [143, 281] on div "Gráir dagar eru ekki bókanlegir" at bounding box center [137, 282] width 11 height 11
click at [132, 279] on div "Gráir dagar eru ekki bókanlegir" at bounding box center [137, 282] width 11 height 11
click at [156, 283] on div "Gráir dagar eru ekki bókanlegir" at bounding box center [150, 282] width 11 height 11
click at [544, 223] on div at bounding box center [543, 224] width 11 height 11
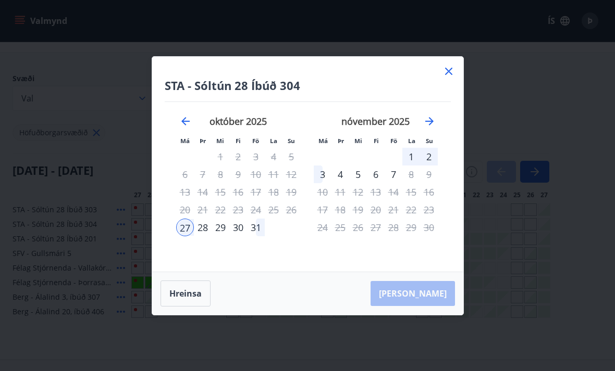
click at [243, 237] on div "30" at bounding box center [238, 228] width 18 height 18
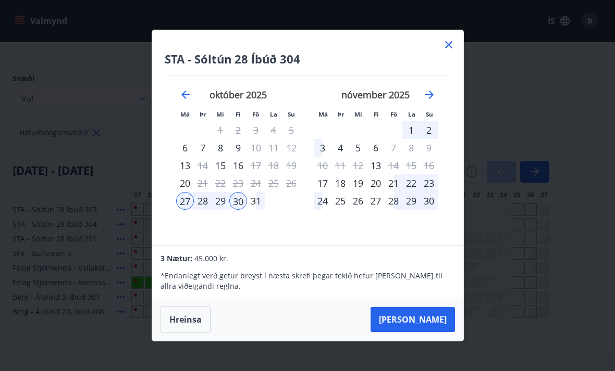
click at [442, 51] on icon at bounding box center [448, 45] width 13 height 13
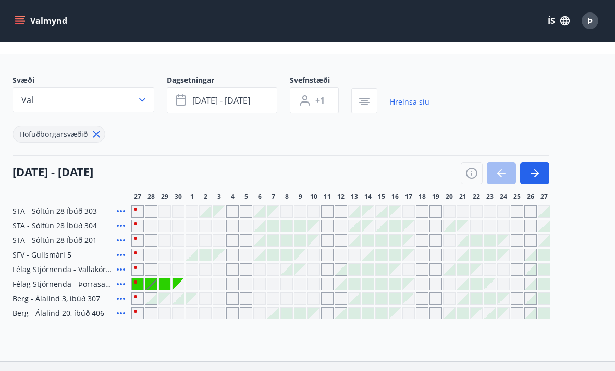
scroll to position [37, 0]
click at [537, 178] on icon "button" at bounding box center [534, 174] width 13 height 13
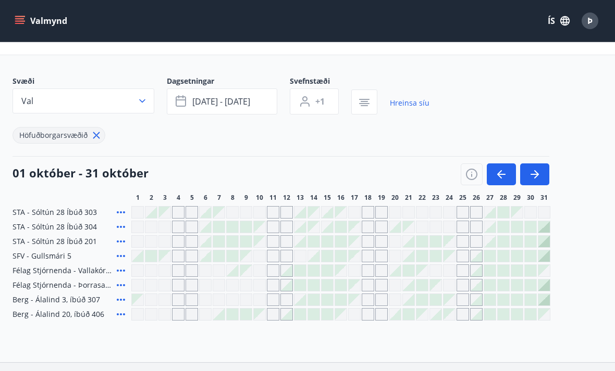
click at [478, 315] on div at bounding box center [475, 314] width 11 height 11
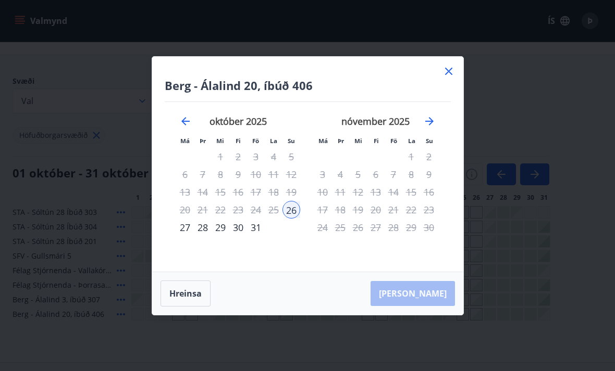
click at [180, 237] on div "27" at bounding box center [185, 228] width 18 height 18
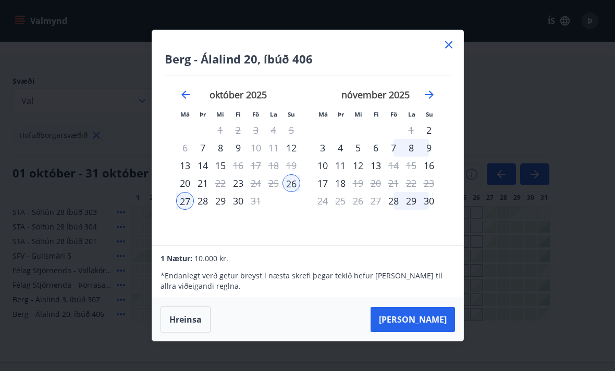
click at [445, 48] on icon at bounding box center [448, 44] width 7 height 7
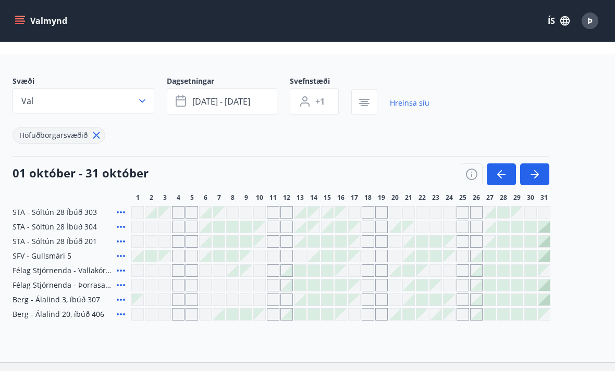
click at [483, 301] on div at bounding box center [489, 300] width 13 height 13
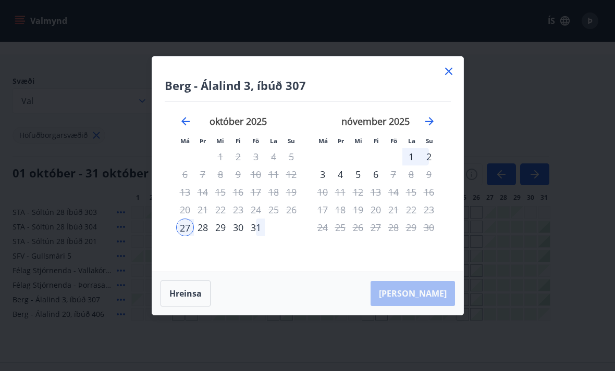
click at [410, 166] on div "1" at bounding box center [411, 157] width 18 height 18
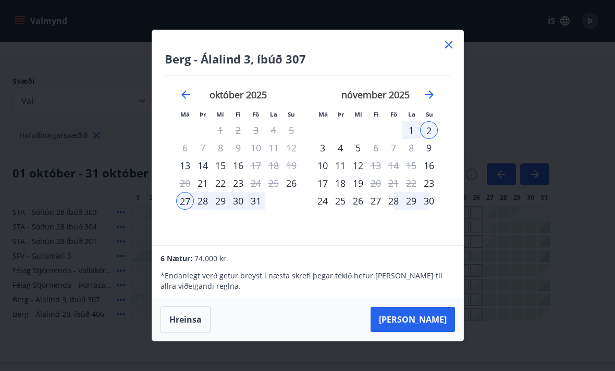
click at [410, 139] on div "1" at bounding box center [411, 130] width 18 height 18
click at [188, 210] on div "27" at bounding box center [185, 201] width 18 height 18
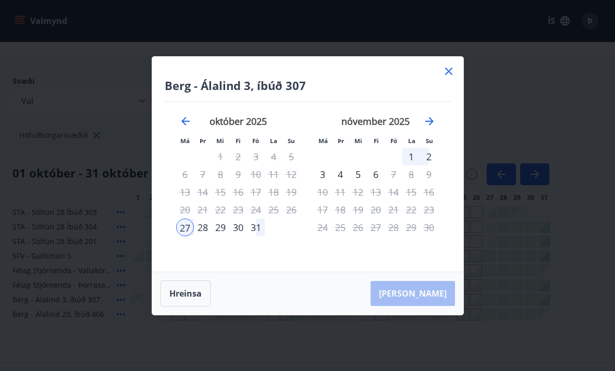
click at [411, 166] on div "1" at bounding box center [411, 157] width 18 height 18
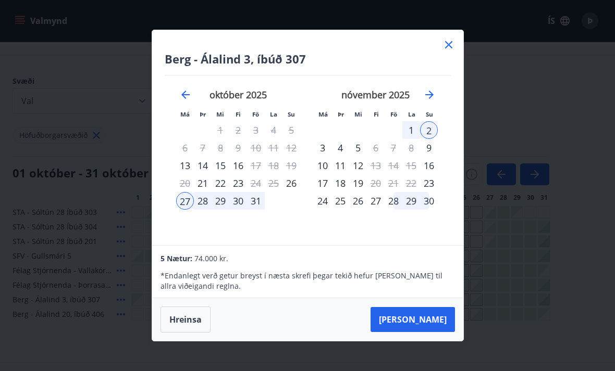
click at [409, 139] on div "1" at bounding box center [411, 130] width 18 height 18
click at [182, 210] on div "27" at bounding box center [185, 201] width 18 height 18
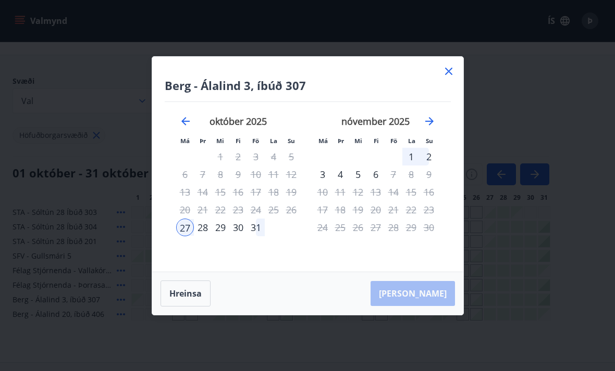
click at [428, 166] on div "2" at bounding box center [429, 157] width 18 height 18
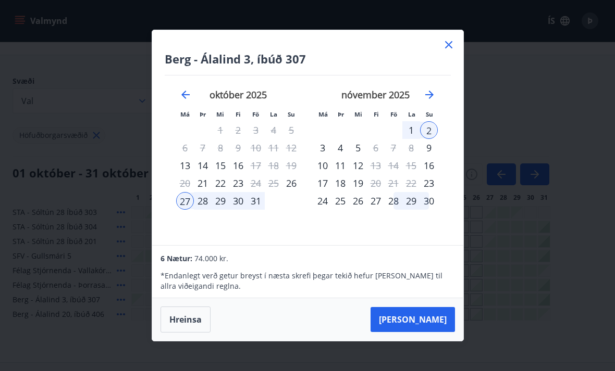
click at [446, 51] on icon at bounding box center [448, 45] width 13 height 13
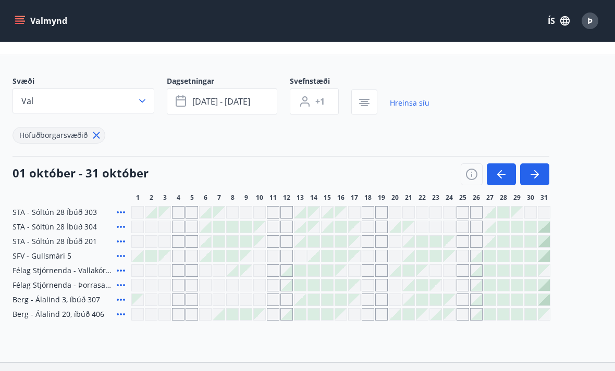
click at [483, 318] on div at bounding box center [489, 314] width 13 height 13
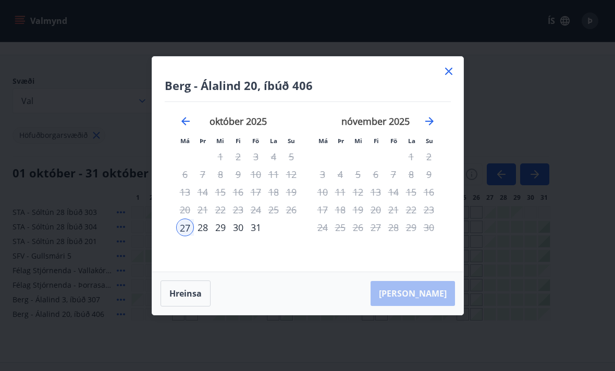
click at [259, 237] on div "31" at bounding box center [256, 228] width 18 height 18
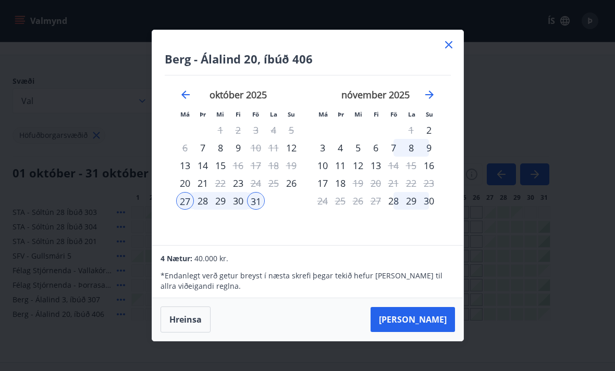
click at [195, 333] on button "Hreinsa" at bounding box center [185, 320] width 50 height 26
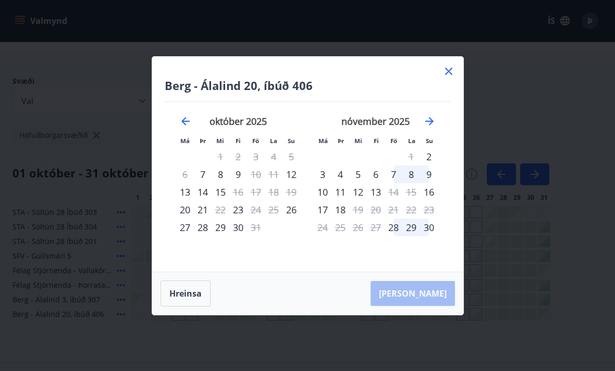
click at [188, 237] on div "27" at bounding box center [185, 228] width 18 height 18
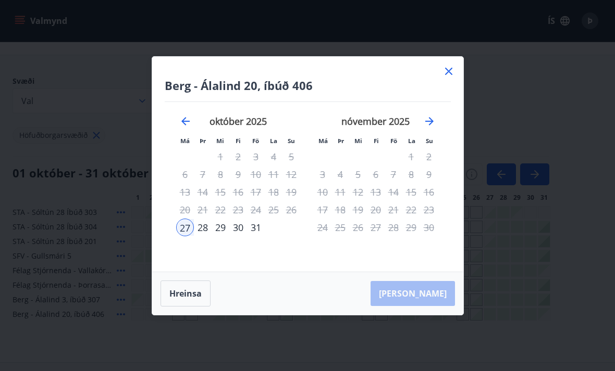
click at [445, 78] on icon at bounding box center [448, 71] width 13 height 13
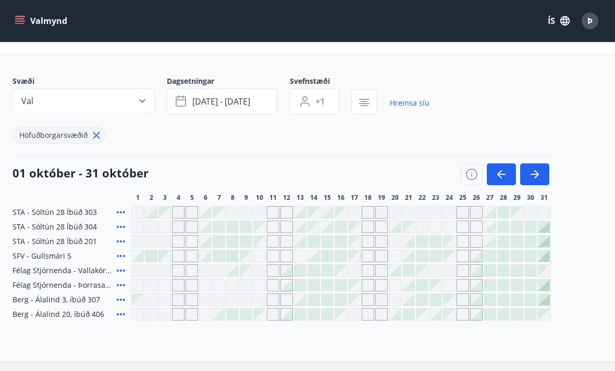
click at [119, 289] on icon at bounding box center [121, 285] width 13 height 13
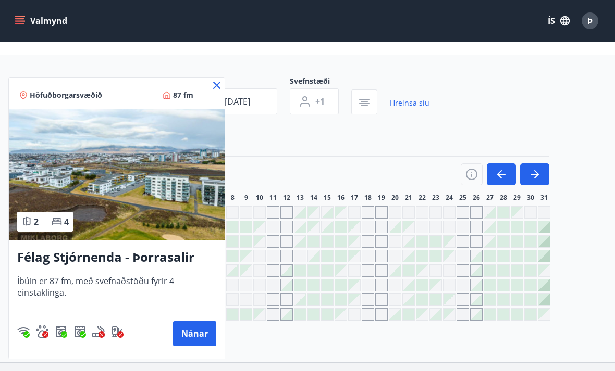
click at [216, 86] on icon at bounding box center [216, 85] width 7 height 7
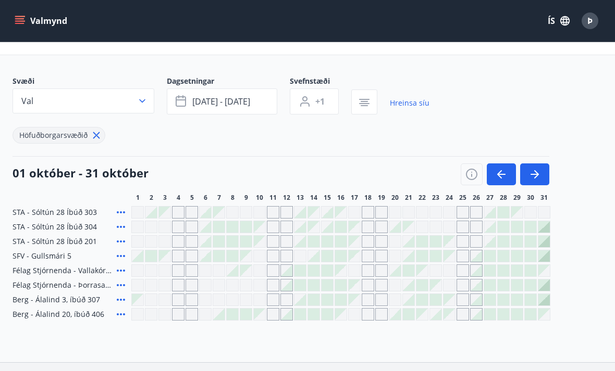
click at [122, 319] on icon at bounding box center [121, 314] width 13 height 13
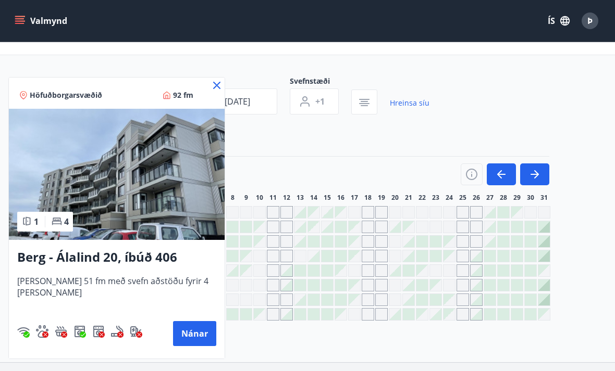
click at [216, 85] on icon at bounding box center [217, 86] width 2 height 2
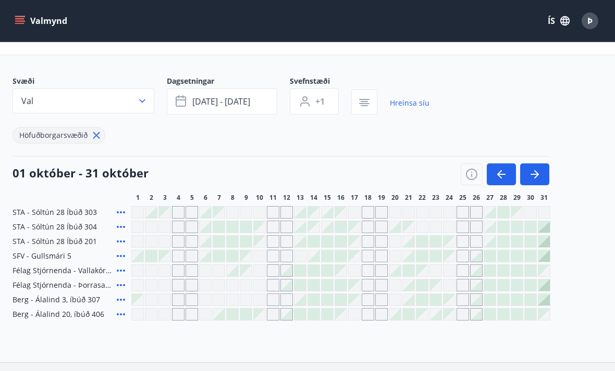
click at [492, 313] on div at bounding box center [489, 314] width 11 height 11
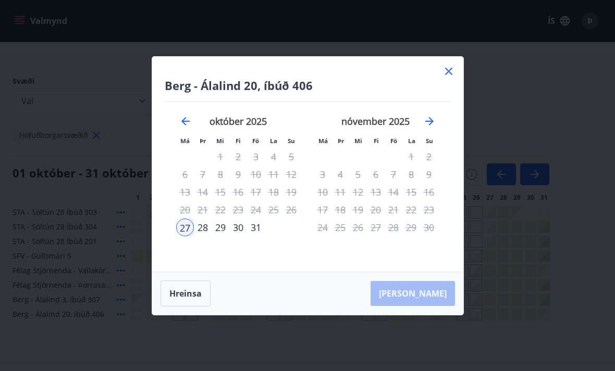
click at [261, 237] on div "31" at bounding box center [256, 228] width 18 height 18
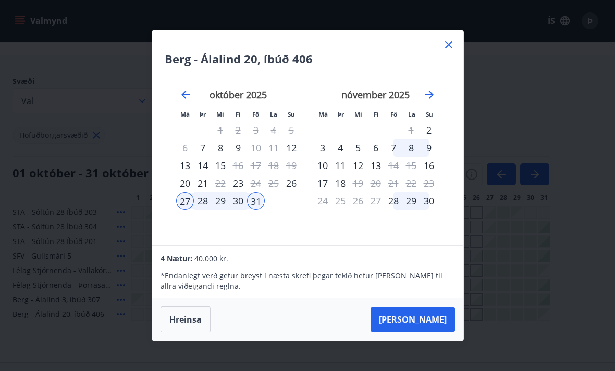
click at [185, 210] on div "27" at bounding box center [185, 201] width 18 height 18
click at [434, 60] on div "Berg - Álalind 20, íbúð 406 Má Þr Mi Fi Fö La Su Má Þr Mi Fi Fö La Su september…" at bounding box center [307, 137] width 311 height 215
click at [450, 51] on icon at bounding box center [448, 45] width 13 height 13
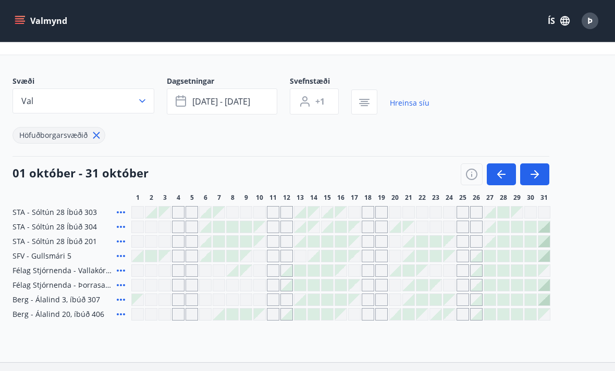
click at [481, 284] on div at bounding box center [475, 285] width 11 height 11
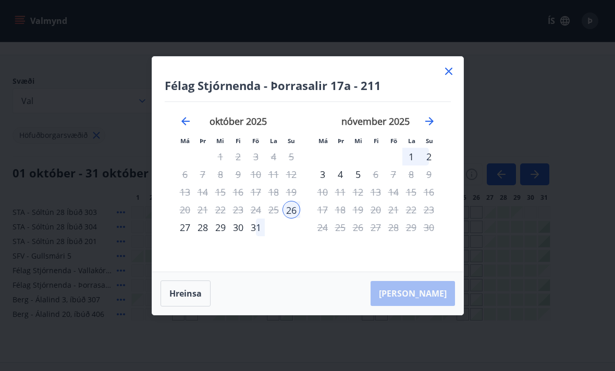
click at [186, 237] on div "27" at bounding box center [185, 228] width 18 height 18
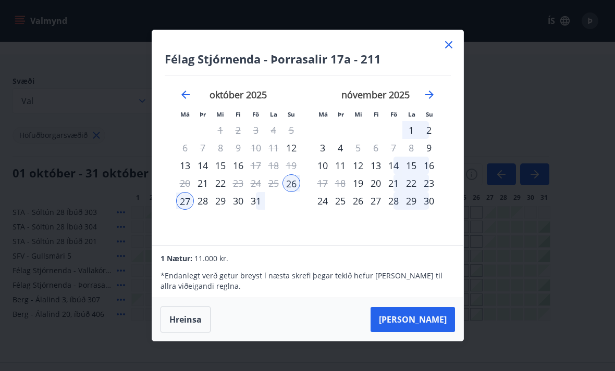
click at [185, 210] on div "27" at bounding box center [185, 201] width 18 height 18
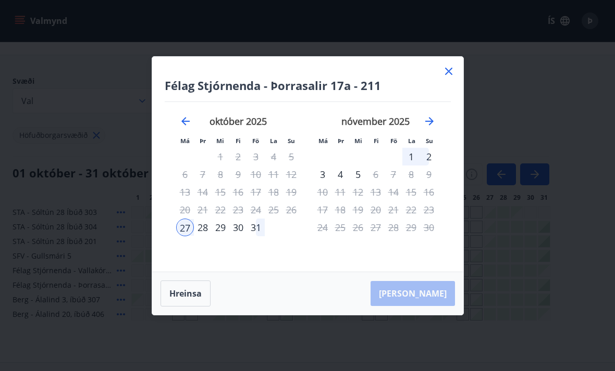
click at [411, 166] on div "1" at bounding box center [411, 157] width 18 height 18
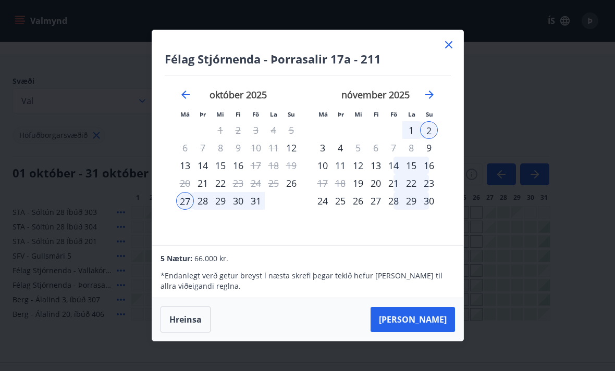
click at [414, 139] on div "1" at bounding box center [411, 130] width 18 height 18
click at [417, 139] on div "1" at bounding box center [411, 130] width 18 height 18
click at [184, 210] on div "27" at bounding box center [185, 201] width 18 height 18
click at [412, 139] on div "1" at bounding box center [411, 130] width 18 height 18
click at [413, 139] on div "1" at bounding box center [411, 130] width 18 height 18
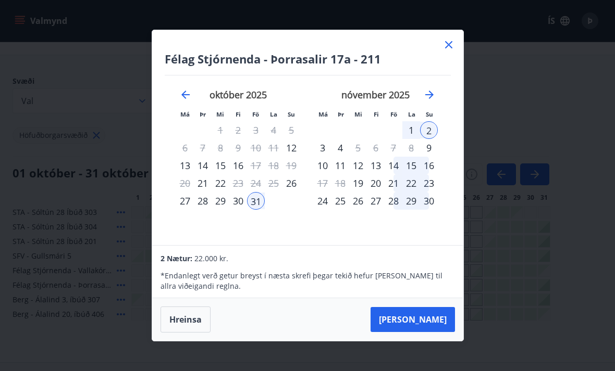
click at [189, 210] on div "27" at bounding box center [185, 201] width 18 height 18
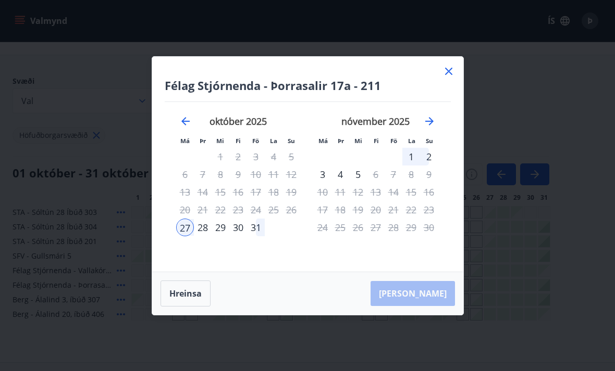
click at [428, 166] on div "2" at bounding box center [429, 157] width 18 height 18
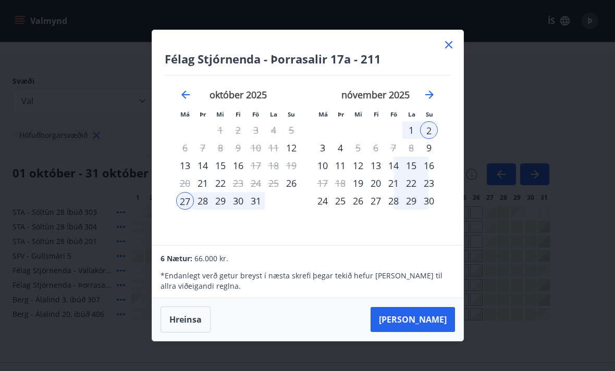
click at [411, 139] on div "1" at bounding box center [411, 130] width 18 height 18
click at [188, 210] on div "27" at bounding box center [185, 201] width 18 height 18
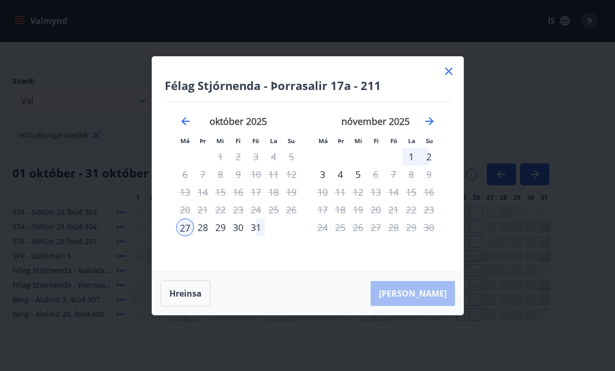
click at [406, 166] on div "1" at bounding box center [411, 157] width 18 height 18
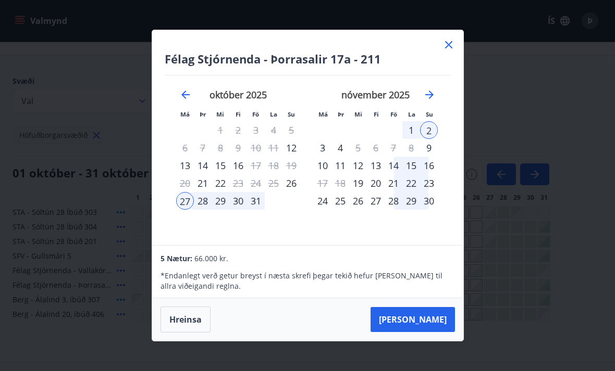
click at [444, 51] on icon at bounding box center [448, 45] width 13 height 13
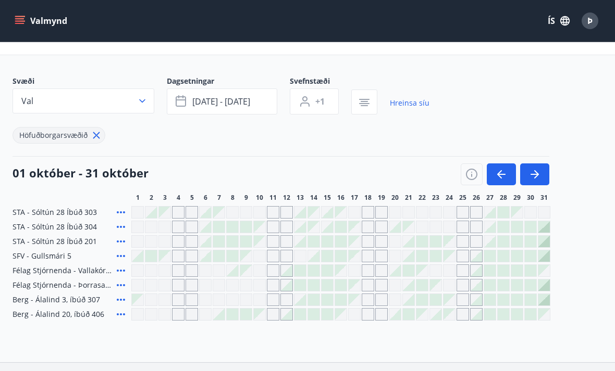
click at [487, 255] on div at bounding box center [489, 256] width 11 height 11
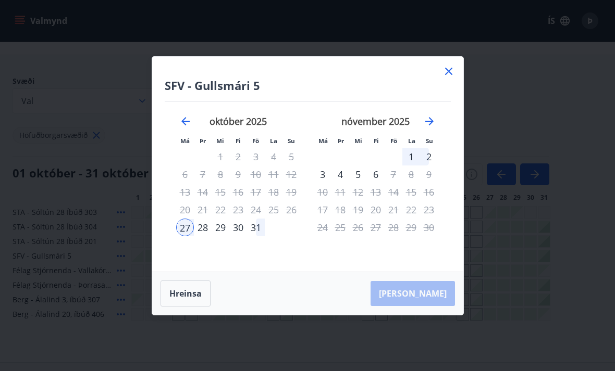
click at [411, 166] on div "1" at bounding box center [411, 157] width 18 height 18
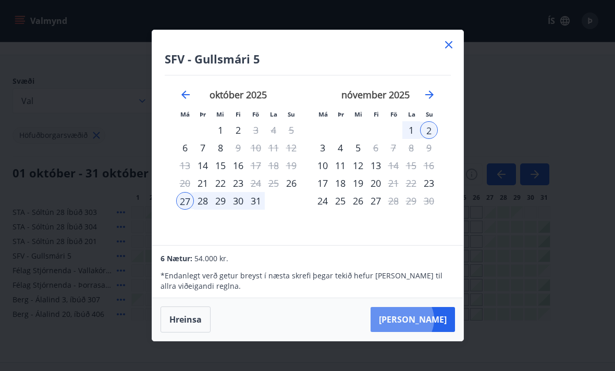
click at [433, 332] on button "Taka Frá" at bounding box center [412, 319] width 84 height 25
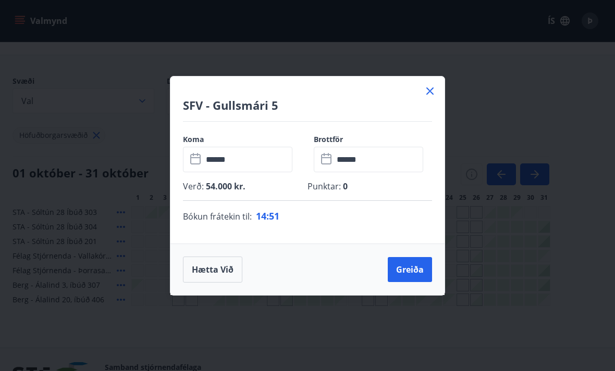
click at [347, 172] on input "******" at bounding box center [378, 160] width 90 height 26
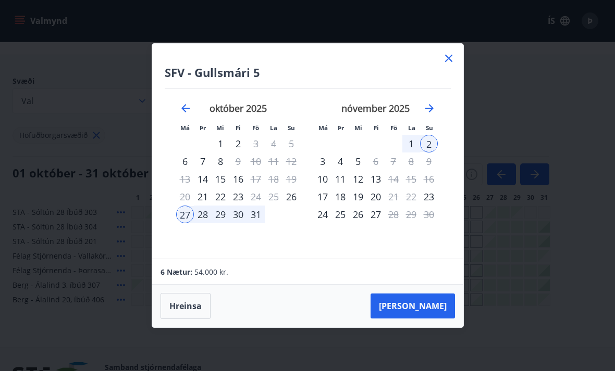
click at [412, 153] on div "1" at bounding box center [411, 144] width 18 height 18
click at [414, 153] on div "1" at bounding box center [411, 144] width 18 height 18
click at [412, 153] on div "1" at bounding box center [411, 144] width 18 height 18
click at [184, 223] on div "27" at bounding box center [185, 215] width 18 height 18
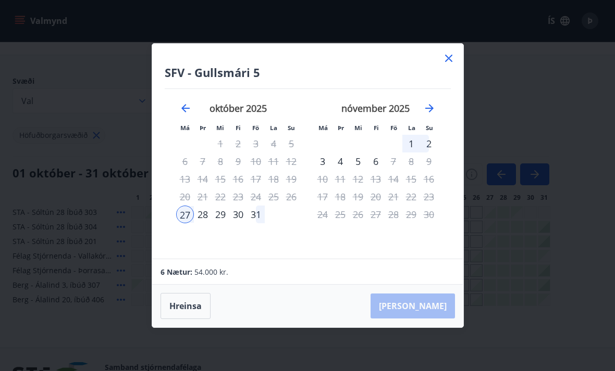
click at [425, 153] on div "2" at bounding box center [429, 144] width 18 height 18
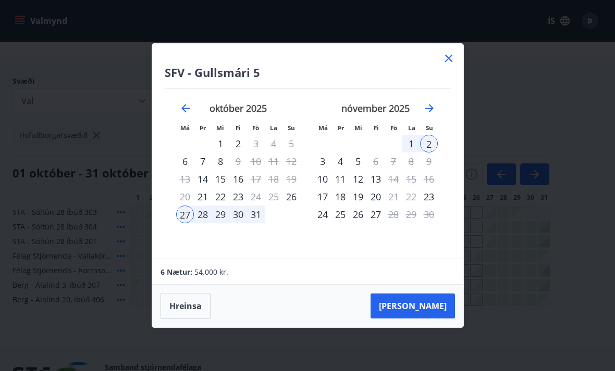
click at [432, 319] on button "Taka Frá" at bounding box center [412, 306] width 84 height 25
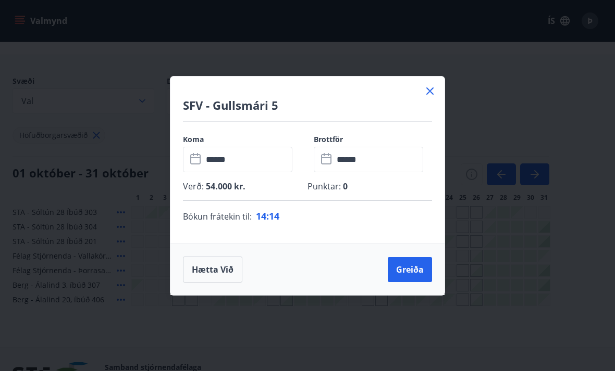
click at [404, 282] on button "Greiða" at bounding box center [410, 269] width 44 height 25
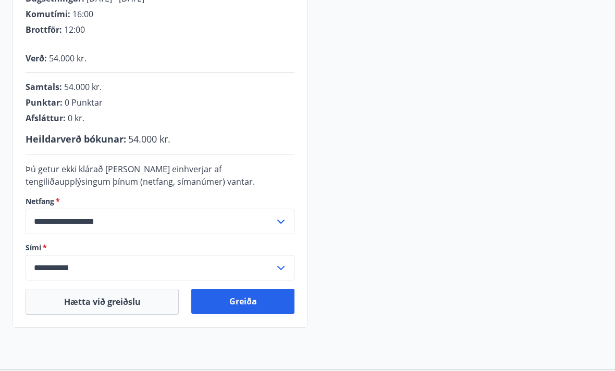
scroll to position [195, 0]
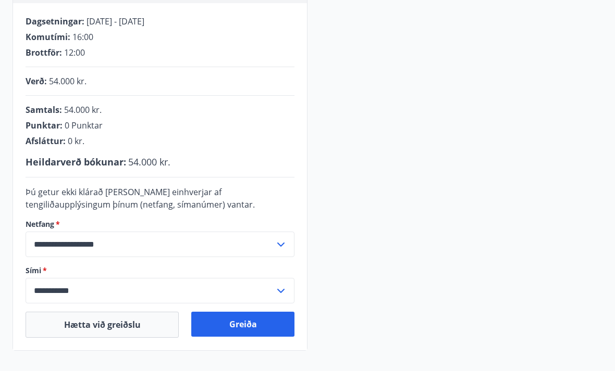
click at [246, 329] on button "Greiða" at bounding box center [242, 324] width 103 height 25
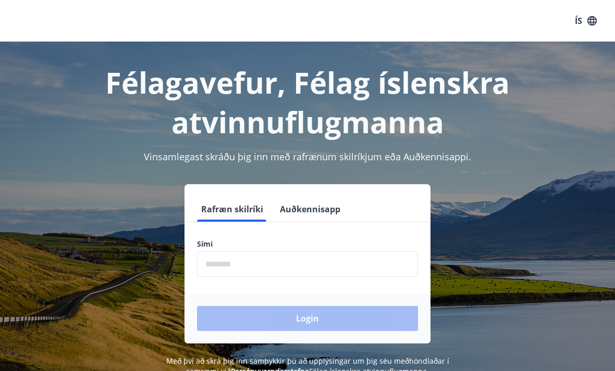
click at [268, 262] on input "phone" at bounding box center [307, 265] width 221 height 26
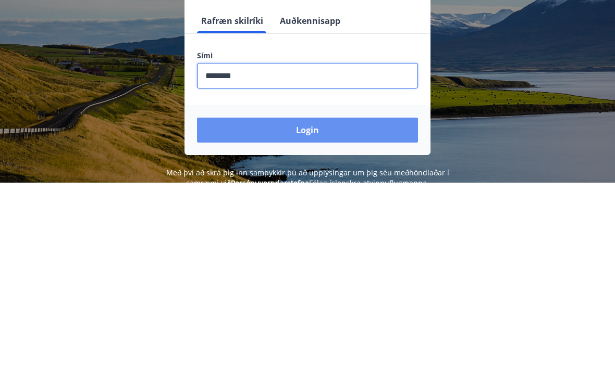
type input "********"
click at [364, 306] on button "Login" at bounding box center [307, 318] width 221 height 25
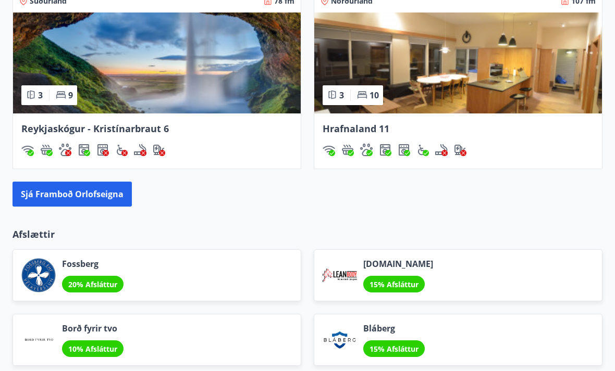
scroll to position [981, 0]
click at [107, 199] on button "Sjá framboð orlofseigna" at bounding box center [72, 194] width 119 height 25
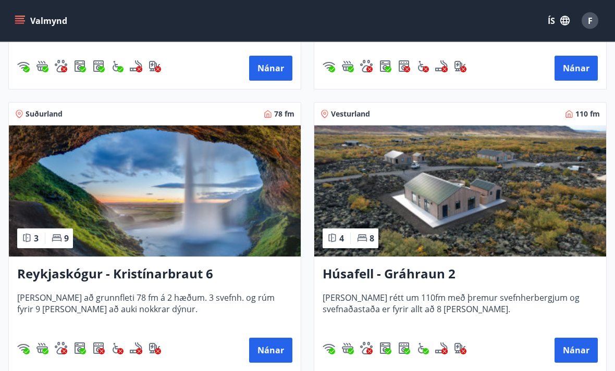
scroll to position [723, 0]
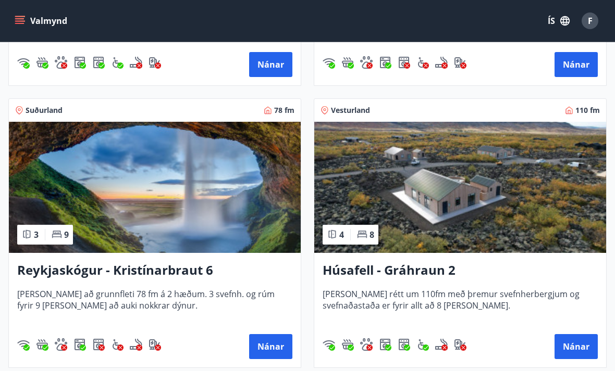
click at [434, 273] on h3 "Húsafell - Gráhraun 2" at bounding box center [459, 271] width 275 height 19
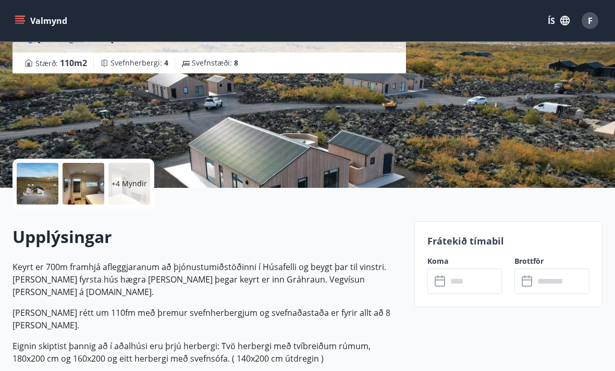
scroll to position [71, 0]
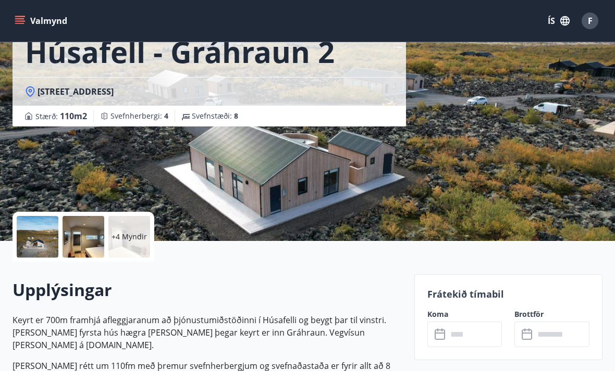
click at [84, 240] on div at bounding box center [84, 237] width 42 height 42
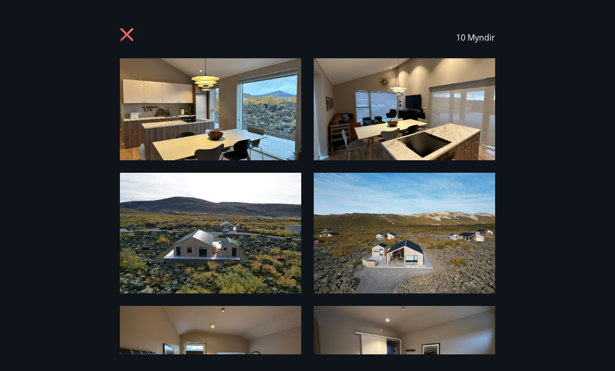
click at [243, 150] on img at bounding box center [210, 109] width 181 height 102
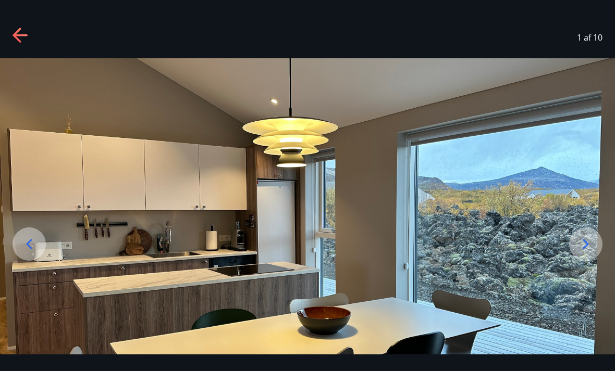
click at [584, 253] on icon at bounding box center [585, 244] width 17 height 17
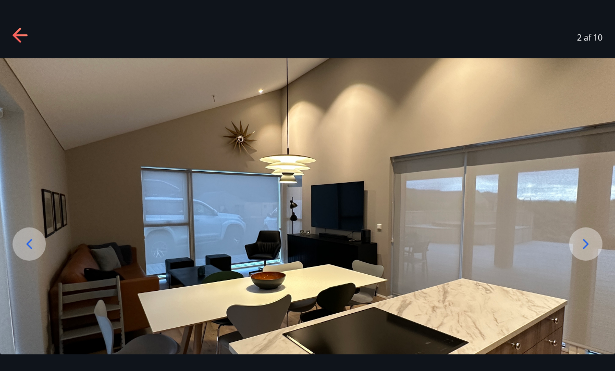
click at [584, 249] on icon at bounding box center [586, 244] width 6 height 10
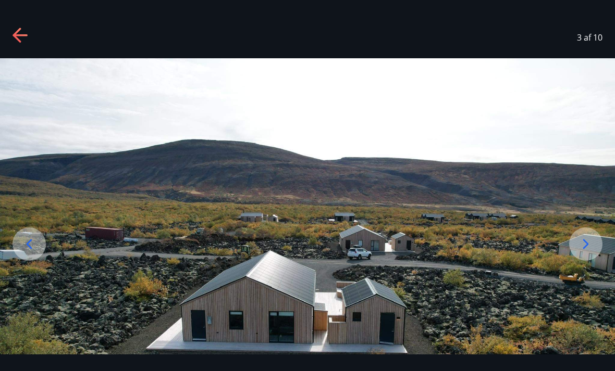
click at [583, 253] on icon at bounding box center [585, 244] width 17 height 17
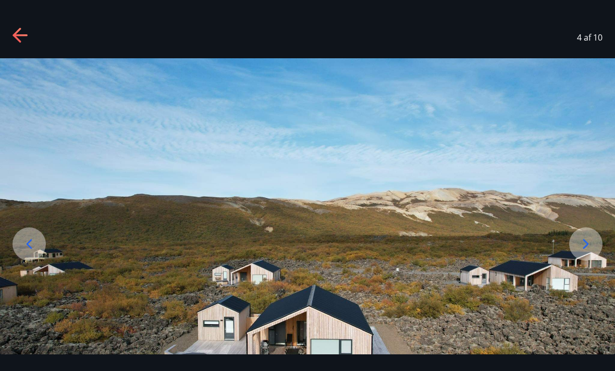
click at [592, 253] on icon at bounding box center [585, 244] width 17 height 17
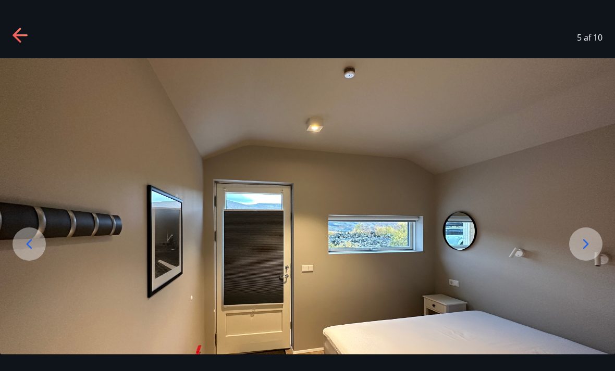
click at [587, 253] on icon at bounding box center [585, 244] width 17 height 17
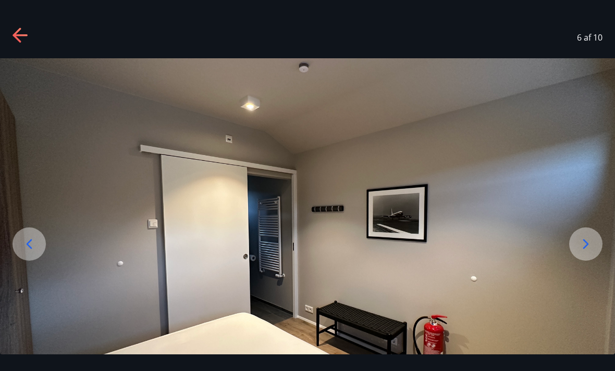
click at [585, 249] on icon at bounding box center [586, 244] width 6 height 10
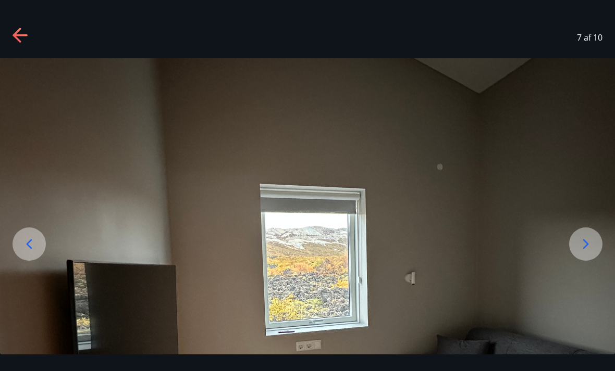
click at [593, 253] on icon at bounding box center [585, 244] width 17 height 17
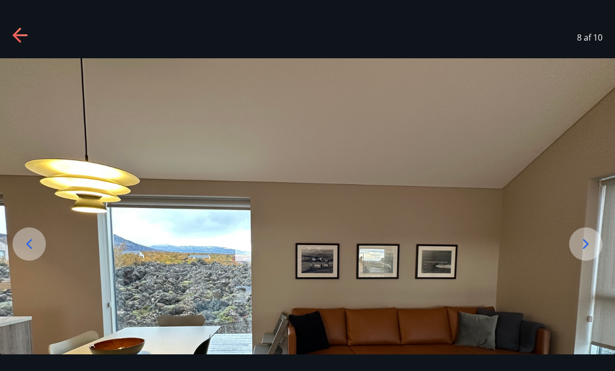
click at [582, 253] on icon at bounding box center [585, 244] width 17 height 17
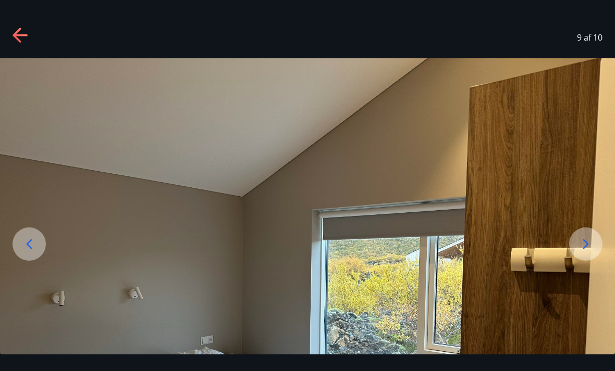
click at [589, 253] on icon at bounding box center [585, 244] width 17 height 17
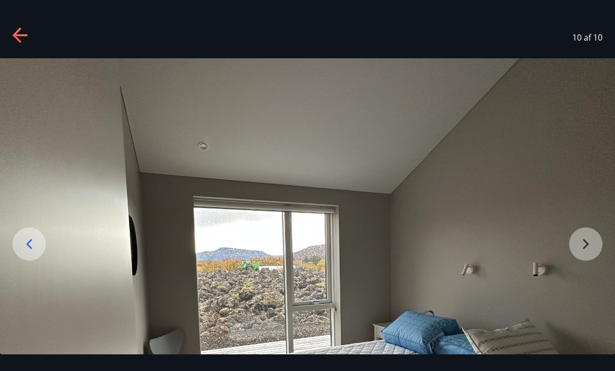
click at [588, 269] on img at bounding box center [307, 288] width 615 height 461
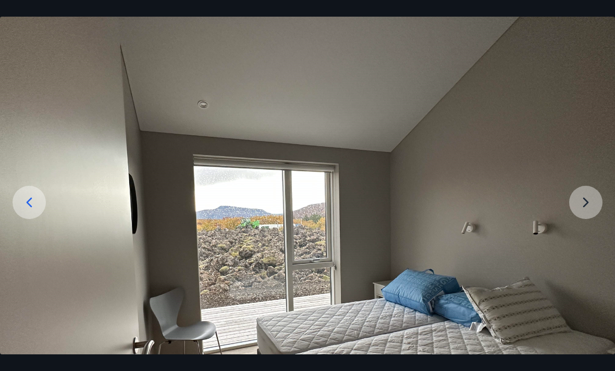
click at [581, 231] on img at bounding box center [307, 247] width 615 height 461
click at [591, 217] on img at bounding box center [307, 247] width 615 height 461
click at [580, 216] on img at bounding box center [307, 247] width 615 height 461
click at [591, 222] on img at bounding box center [307, 247] width 615 height 461
click at [591, 221] on img at bounding box center [307, 247] width 615 height 461
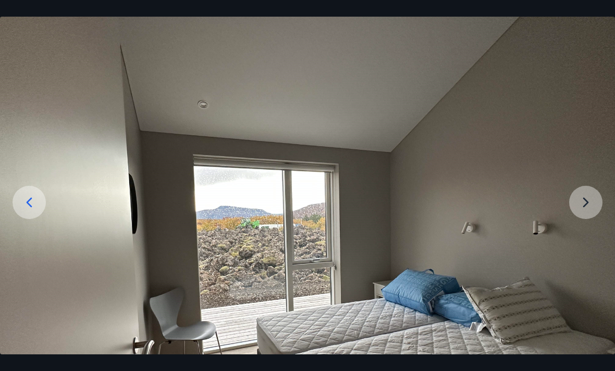
click at [580, 220] on img at bounding box center [307, 247] width 615 height 461
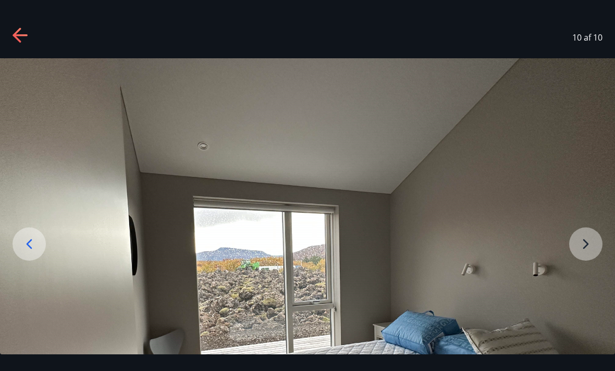
scroll to position [0, 0]
click at [15, 34] on icon at bounding box center [17, 35] width 8 height 15
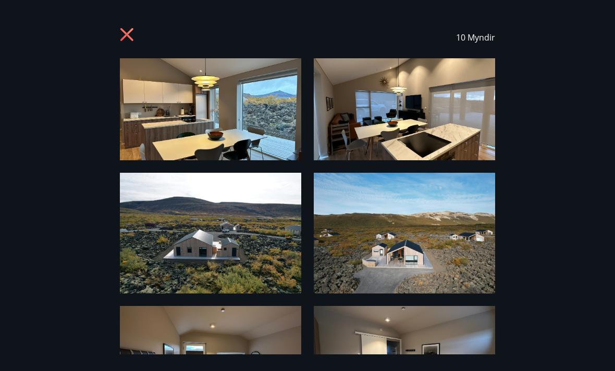
click at [126, 35] on icon at bounding box center [126, 34] width 13 height 13
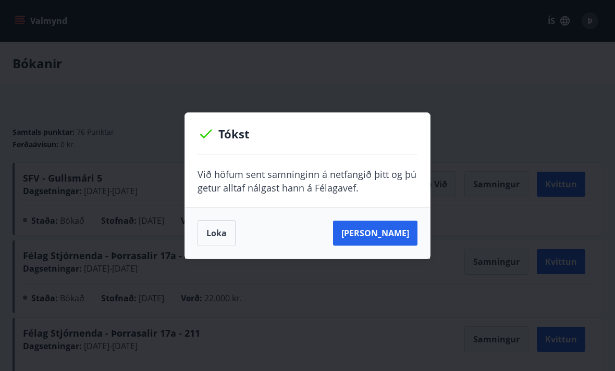
click at [376, 231] on button "[PERSON_NAME]" at bounding box center [375, 233] width 84 height 25
click at [384, 227] on button "[PERSON_NAME]" at bounding box center [375, 233] width 84 height 25
click at [382, 232] on button "[PERSON_NAME]" at bounding box center [375, 233] width 84 height 25
click at [380, 238] on button "[PERSON_NAME]" at bounding box center [375, 233] width 84 height 25
click at [393, 236] on button "[PERSON_NAME]" at bounding box center [375, 233] width 84 height 25
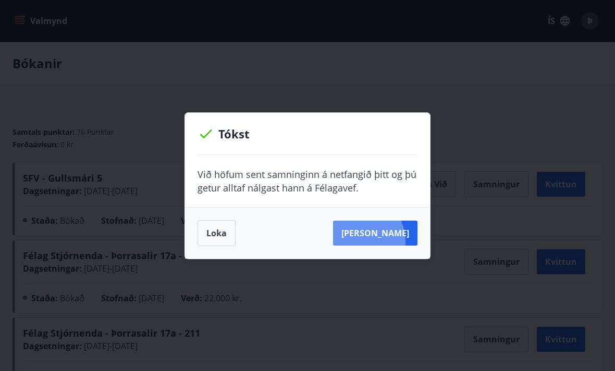
click at [368, 242] on button "[PERSON_NAME]" at bounding box center [375, 233] width 84 height 25
click at [392, 232] on button "[PERSON_NAME]" at bounding box center [375, 233] width 84 height 25
click at [389, 235] on button "[PERSON_NAME]" at bounding box center [375, 233] width 84 height 25
click at [393, 237] on button "[PERSON_NAME]" at bounding box center [375, 233] width 84 height 25
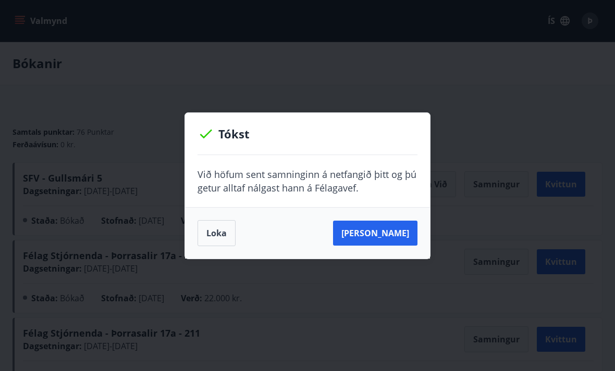
click at [214, 234] on button "Loka" at bounding box center [216, 233] width 38 height 26
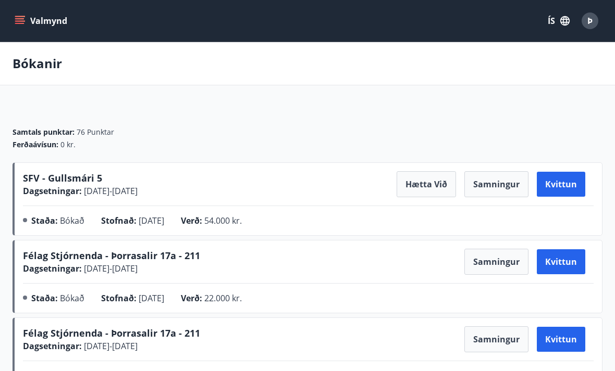
click at [500, 189] on button "Samningur" at bounding box center [496, 184] width 64 height 26
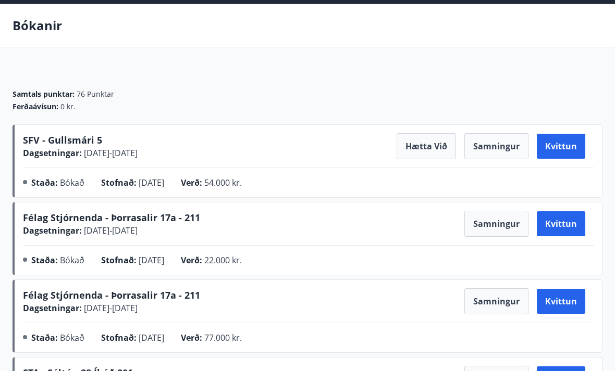
scroll to position [31, 0]
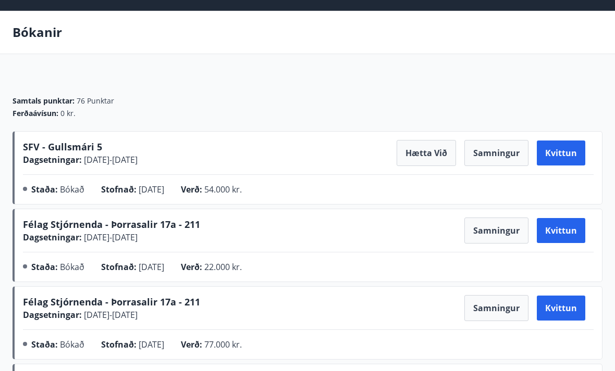
click at [501, 157] on button "Samningur" at bounding box center [496, 153] width 64 height 26
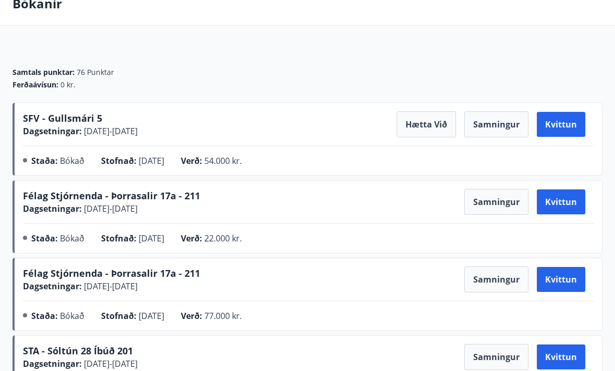
scroll to position [0, 0]
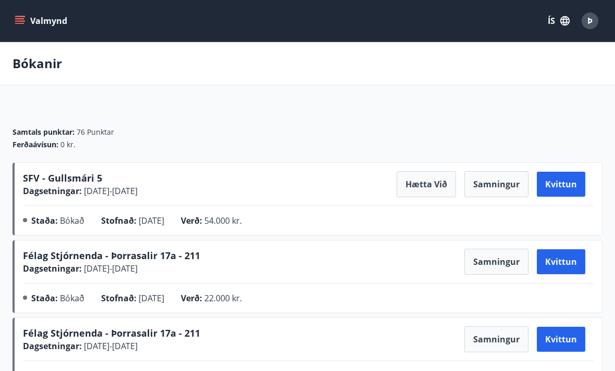
click at [507, 190] on button "Samningur" at bounding box center [496, 184] width 64 height 26
click at [502, 182] on button "Samningur" at bounding box center [496, 184] width 64 height 26
click at [488, 181] on button "Samningur" at bounding box center [496, 184] width 64 height 26
